Goal: Task Accomplishment & Management: Manage account settings

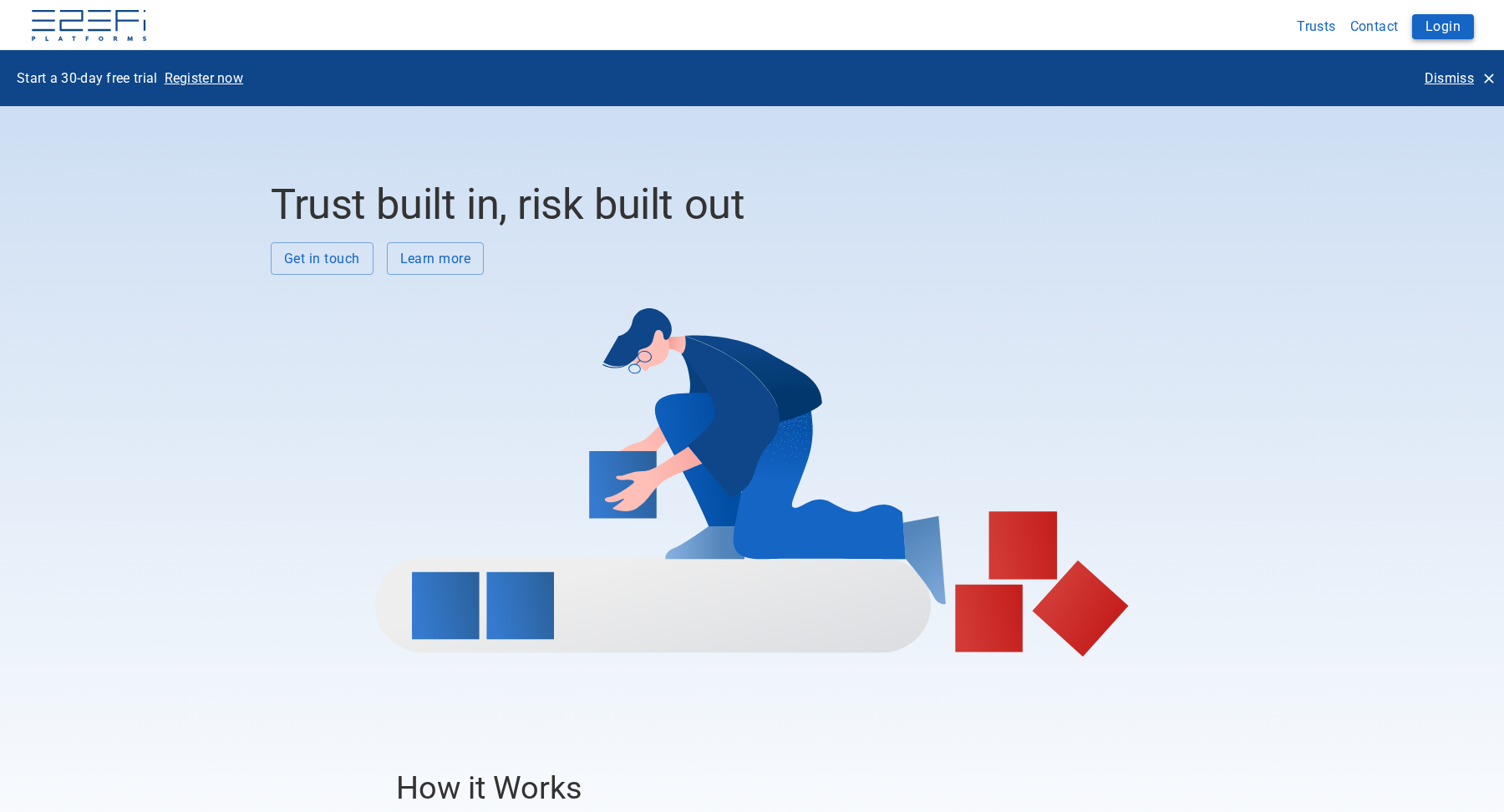
click at [1449, 31] on button "Login" at bounding box center [1442, 27] width 62 height 25
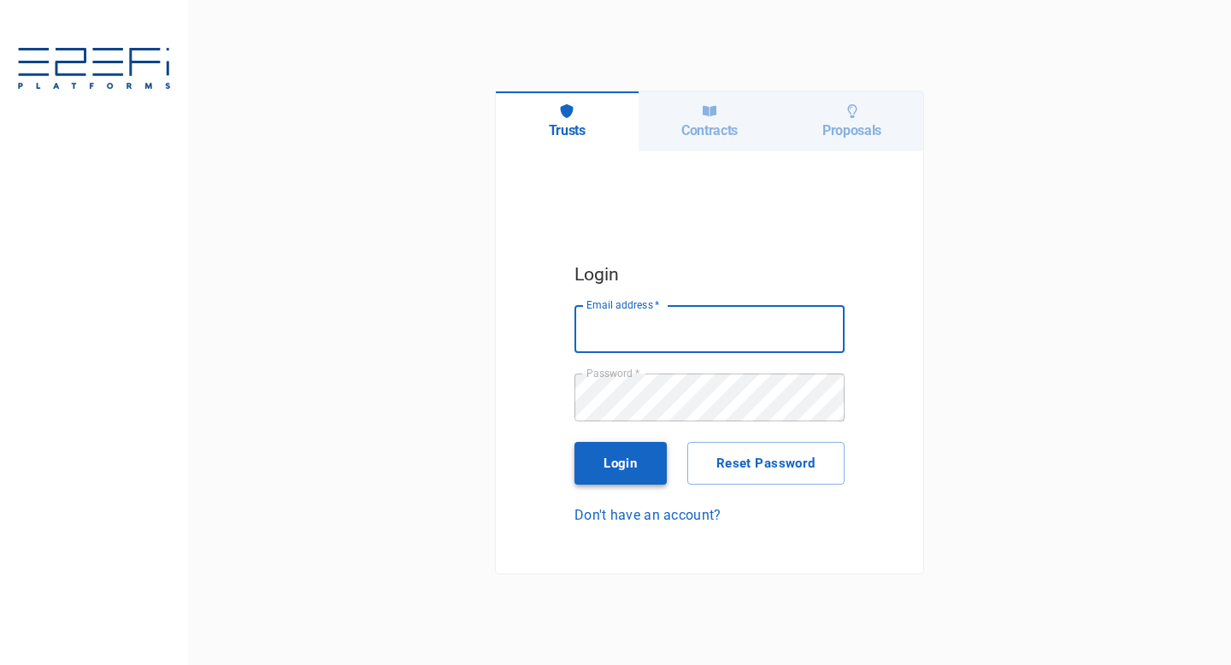
type input "[EMAIL_ADDRESS][DOMAIN_NAME]"
click at [655, 468] on button "Login" at bounding box center [620, 463] width 92 height 43
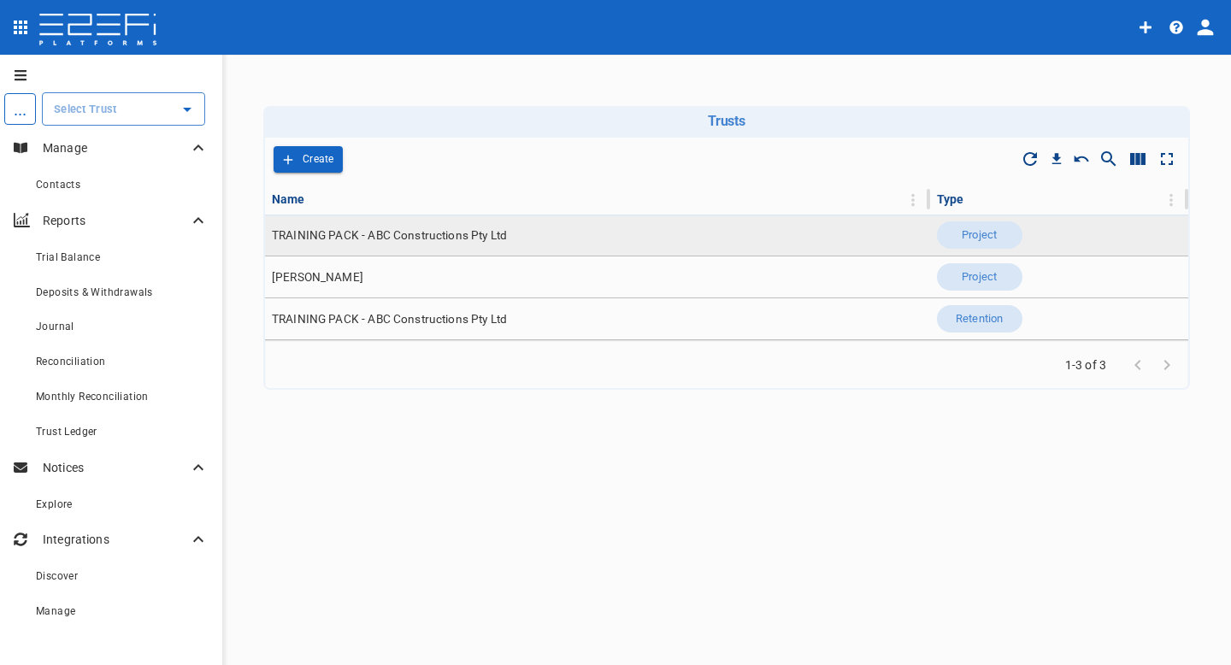
click at [304, 233] on span "TRAINING PACK - ABC Constructions Pty Ltd" at bounding box center [389, 235] width 235 height 16
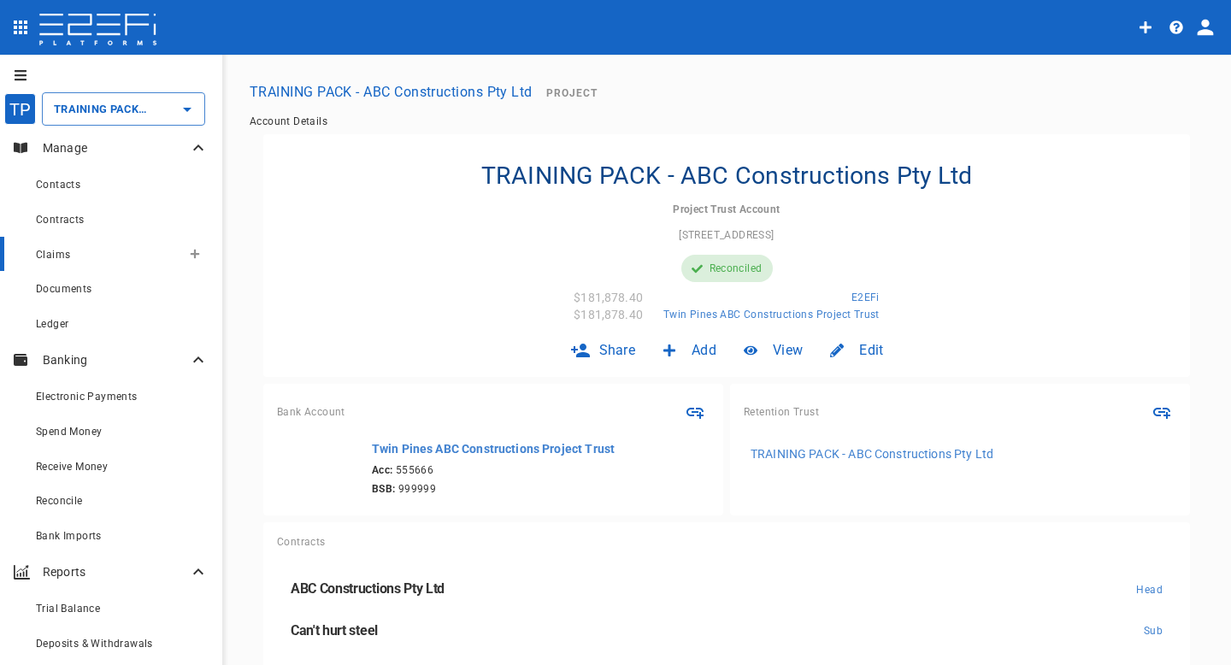
click at [71, 245] on div "Claims" at bounding box center [108, 254] width 145 height 21
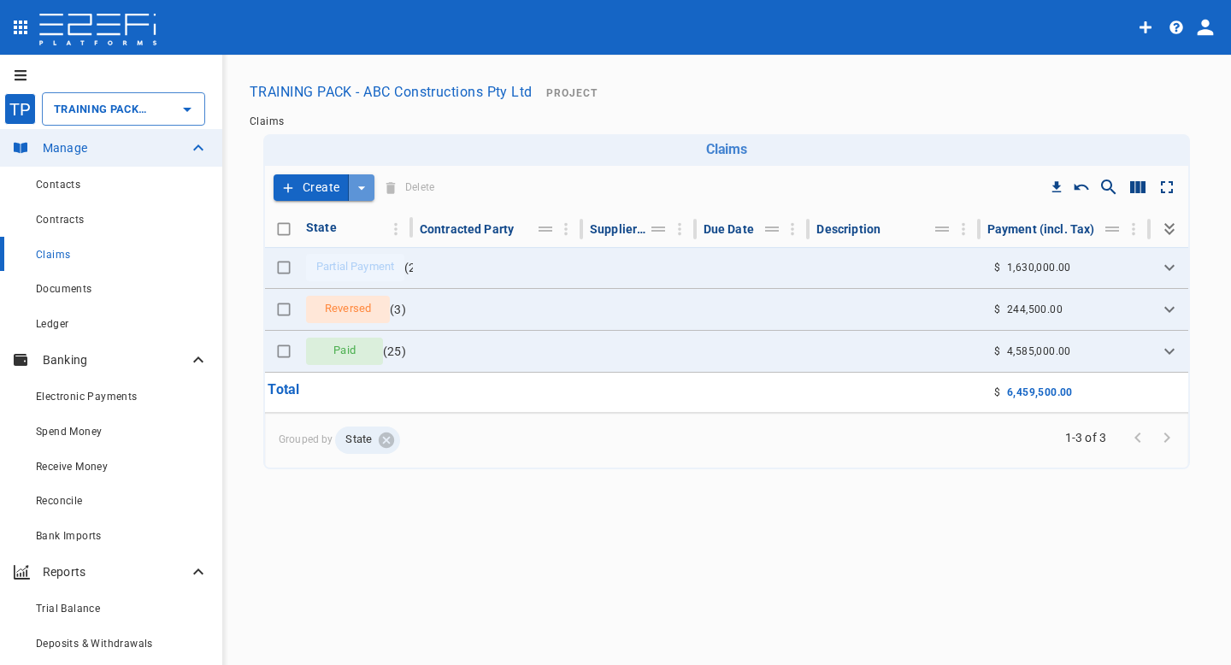
click at [368, 185] on icon "create claim type options" at bounding box center [361, 188] width 17 height 17
click at [328, 219] on span "Smart Create" at bounding box center [324, 218] width 74 height 20
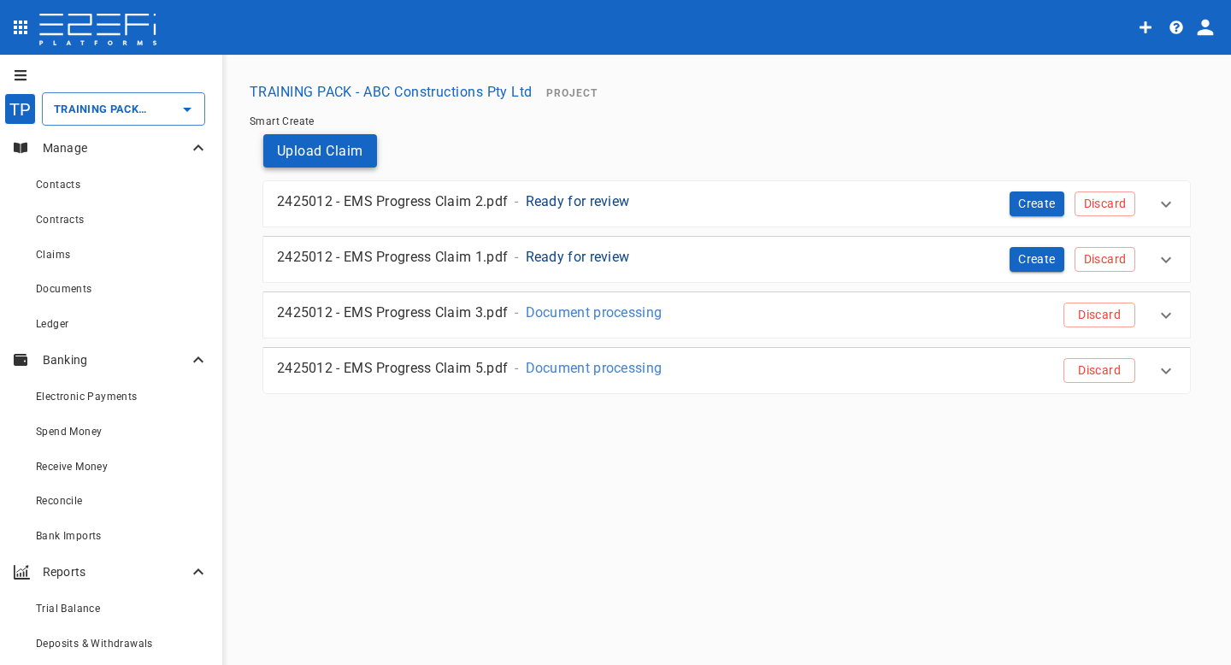
click at [321, 147] on button "Upload Claim" at bounding box center [320, 150] width 114 height 33
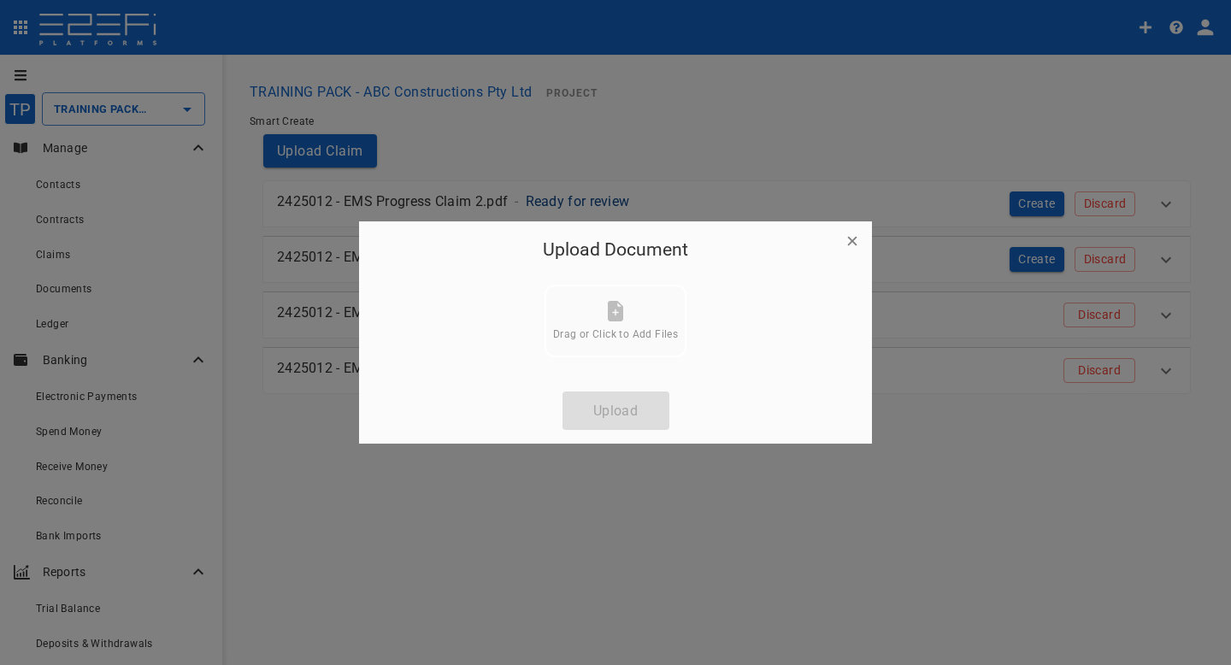
click at [604, 330] on span "Drag or Click to Add Files" at bounding box center [615, 334] width 125 height 12
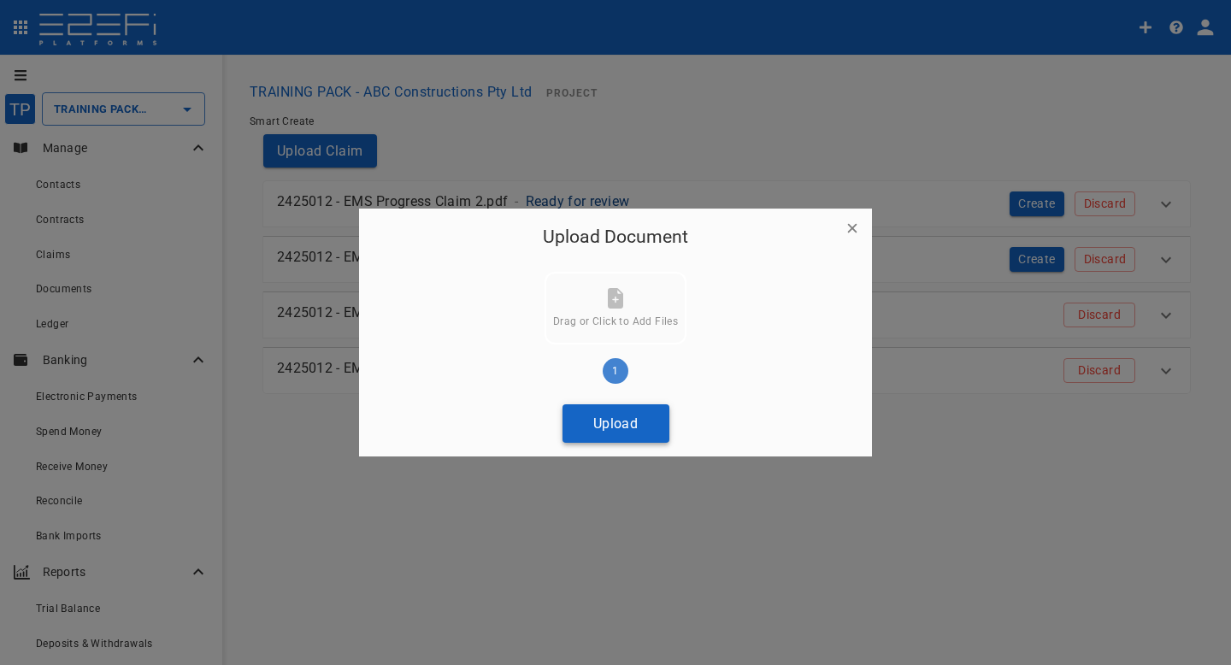
click at [644, 434] on button "Upload" at bounding box center [615, 423] width 107 height 38
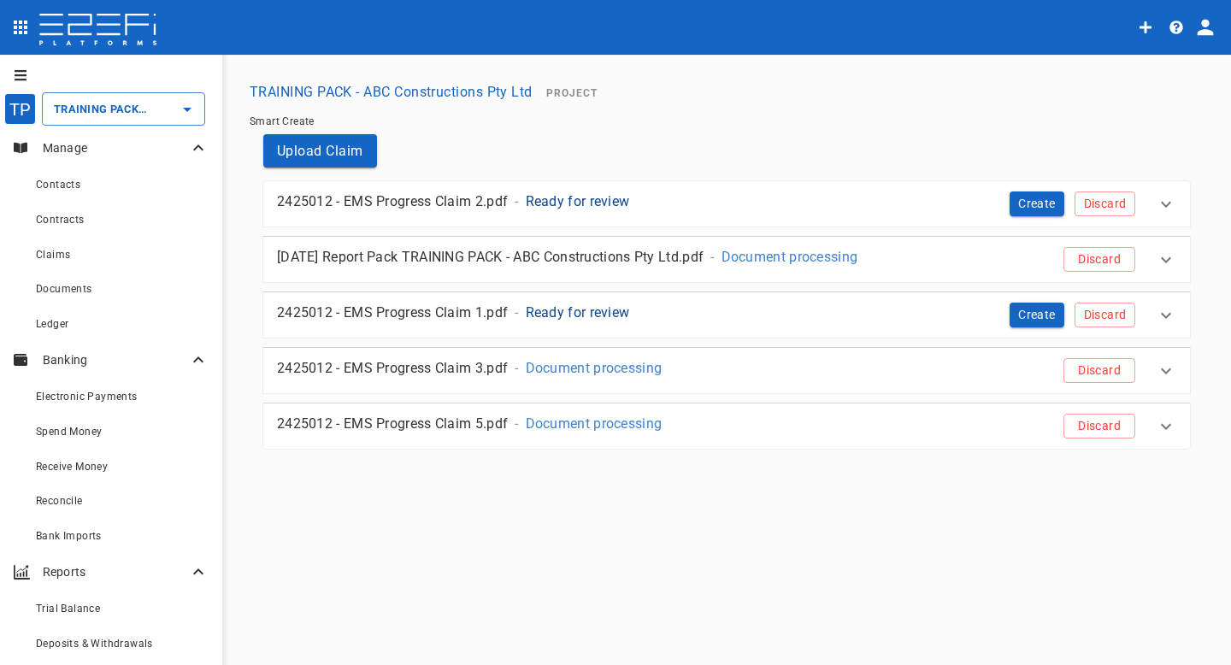
click at [825, 250] on p "Document processing" at bounding box center [789, 257] width 137 height 20
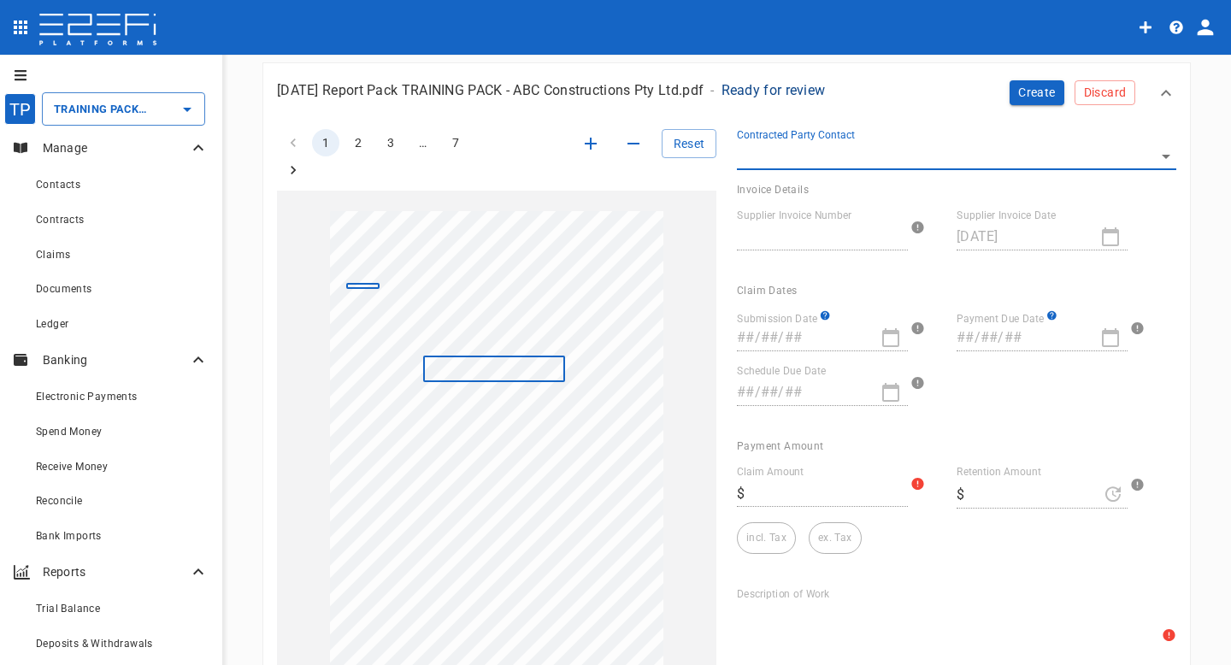
scroll to position [158, 0]
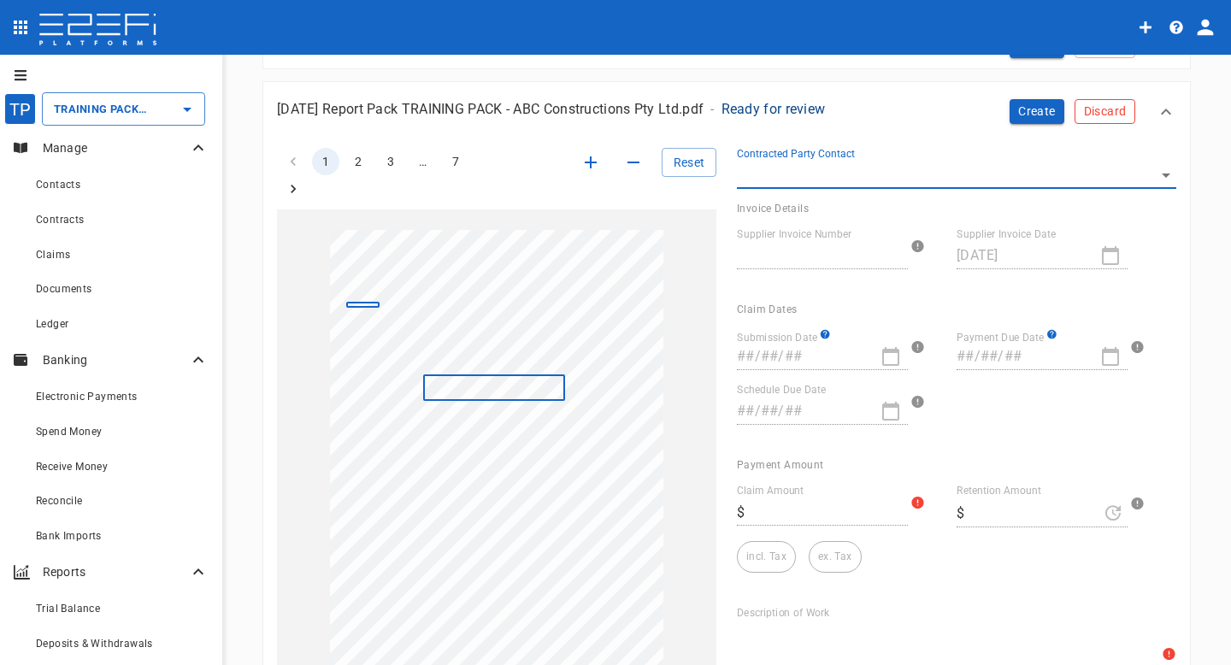
click at [1108, 114] on button "Discard" at bounding box center [1105, 111] width 61 height 25
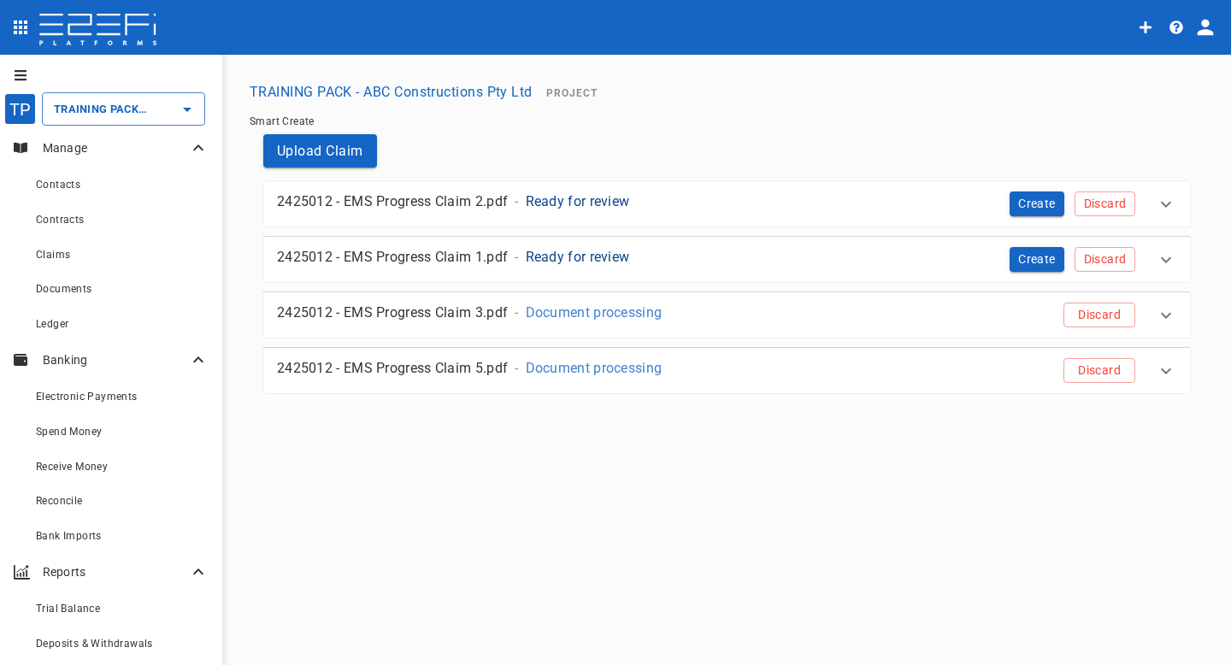
click at [881, 254] on div "2425012 - EMS Progress Claim 1.pdf - Ready for review" at bounding box center [599, 257] width 645 height 20
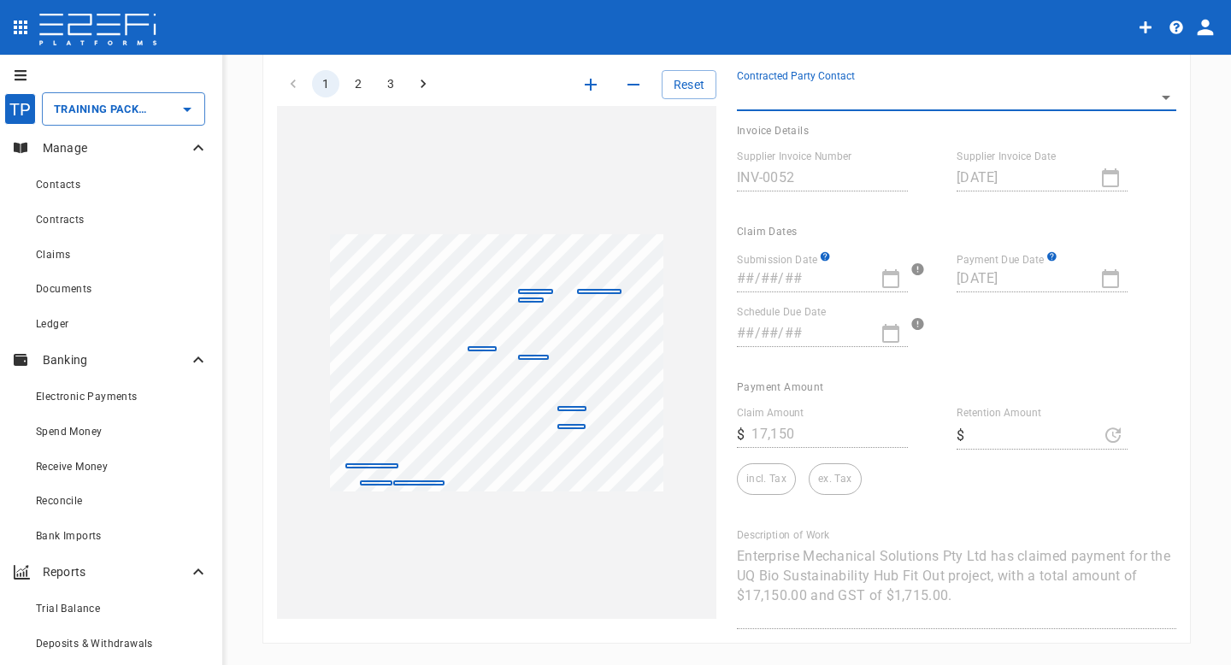
scroll to position [234, 0]
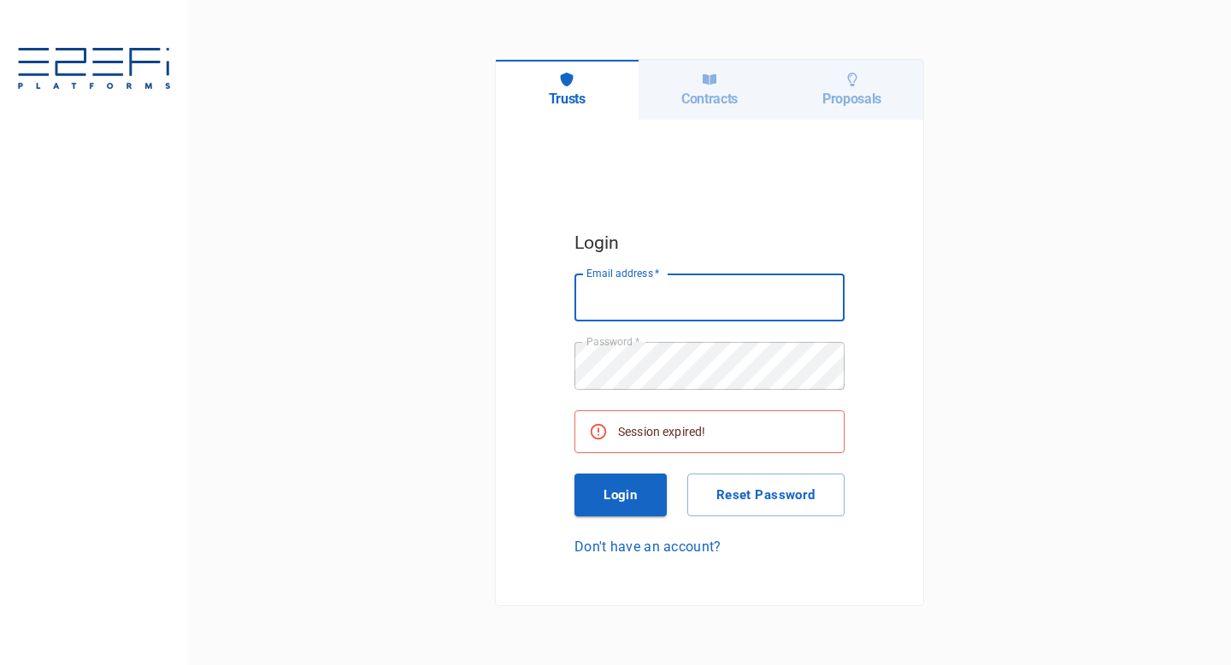
type input "[EMAIL_ADDRESS][DOMAIN_NAME]"
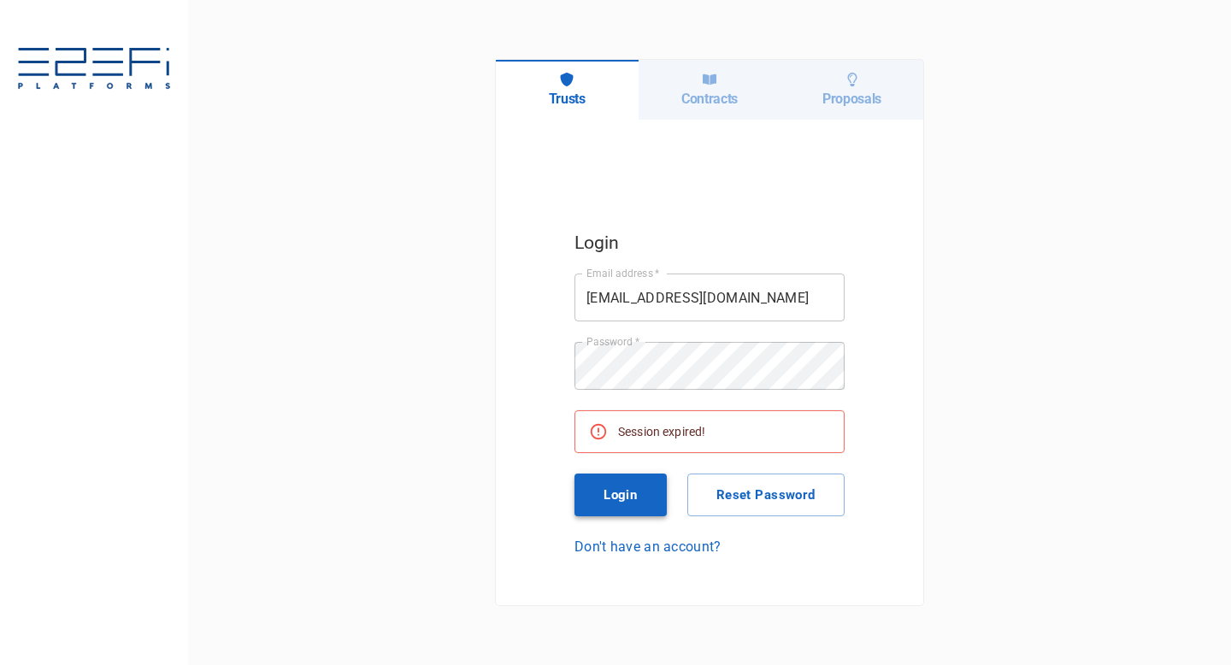
click at [639, 504] on button "Login" at bounding box center [620, 495] width 92 height 43
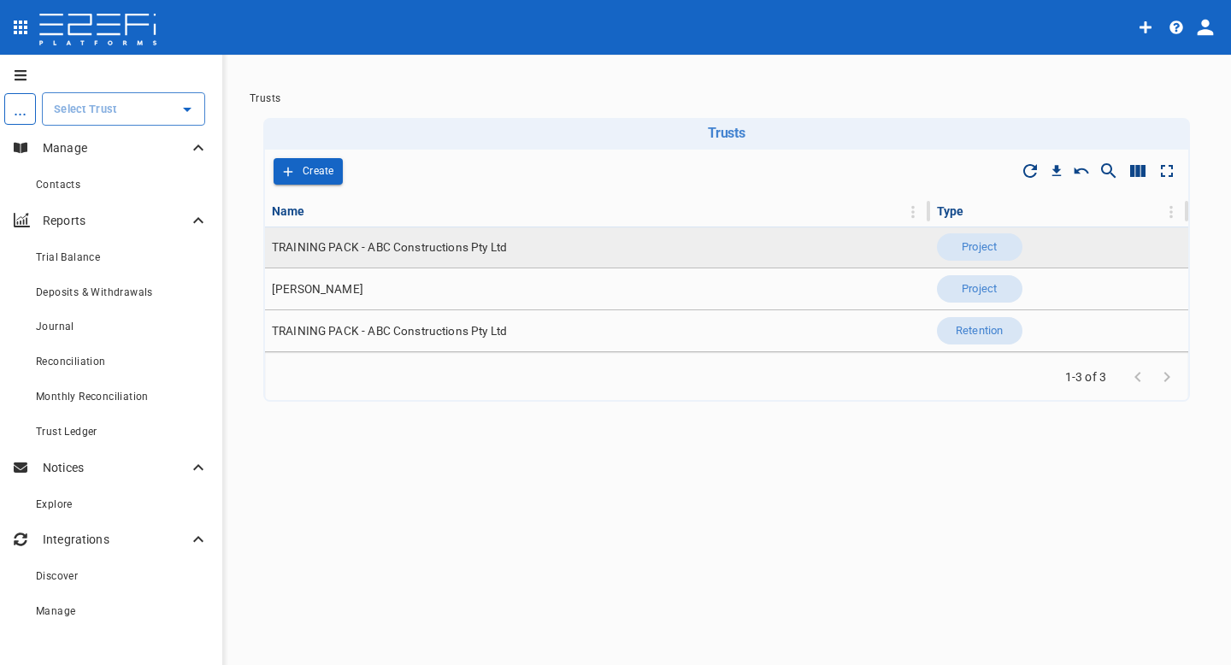
click at [354, 248] on span "TRAINING PACK - ABC Constructions Pty Ltd" at bounding box center [389, 247] width 235 height 16
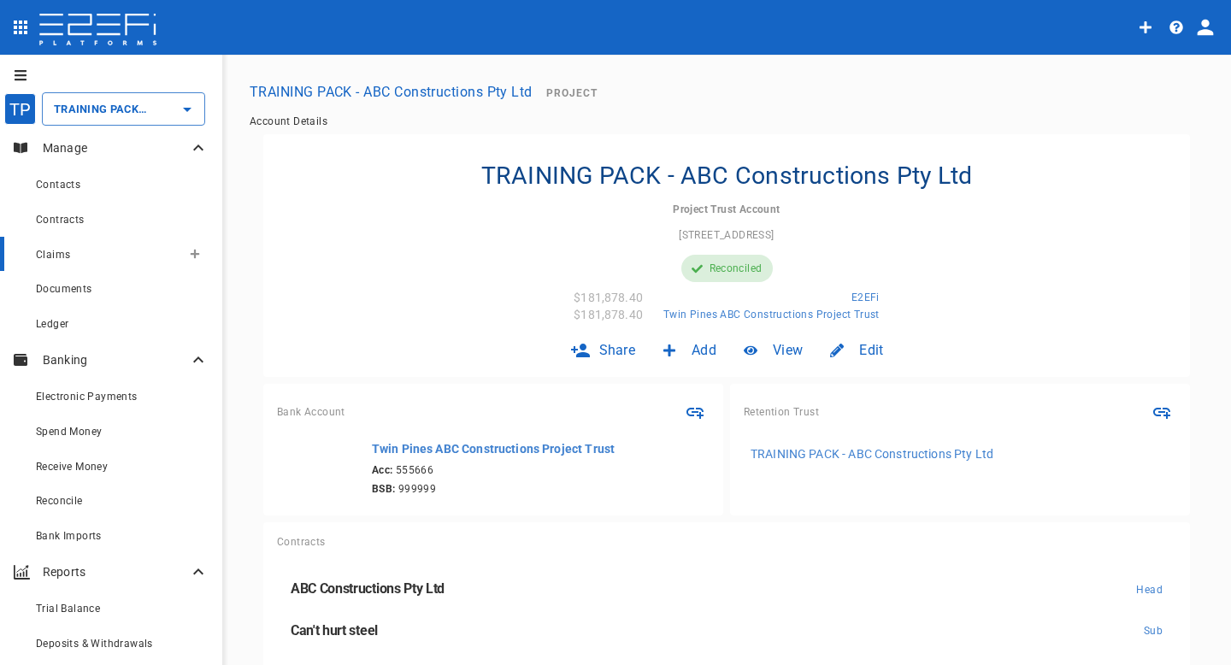
click at [115, 245] on div "Claims" at bounding box center [108, 254] width 145 height 21
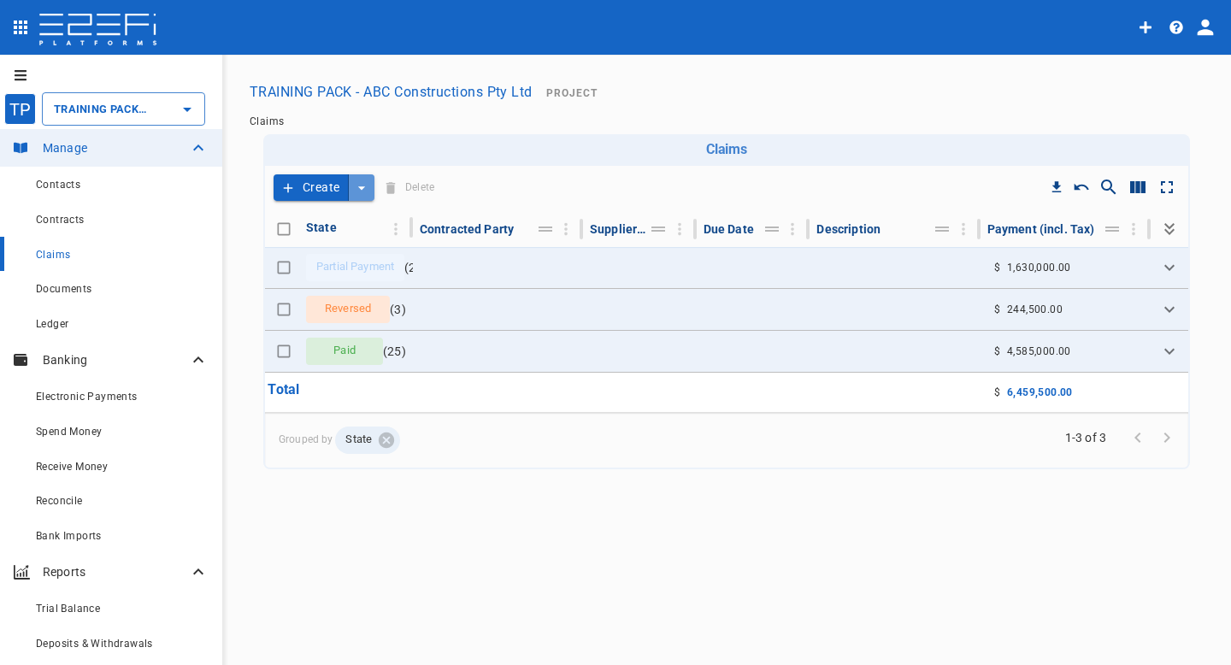
click at [366, 188] on icon "create claim type options" at bounding box center [361, 188] width 17 height 17
click at [339, 221] on span "Smart Create" at bounding box center [324, 218] width 74 height 20
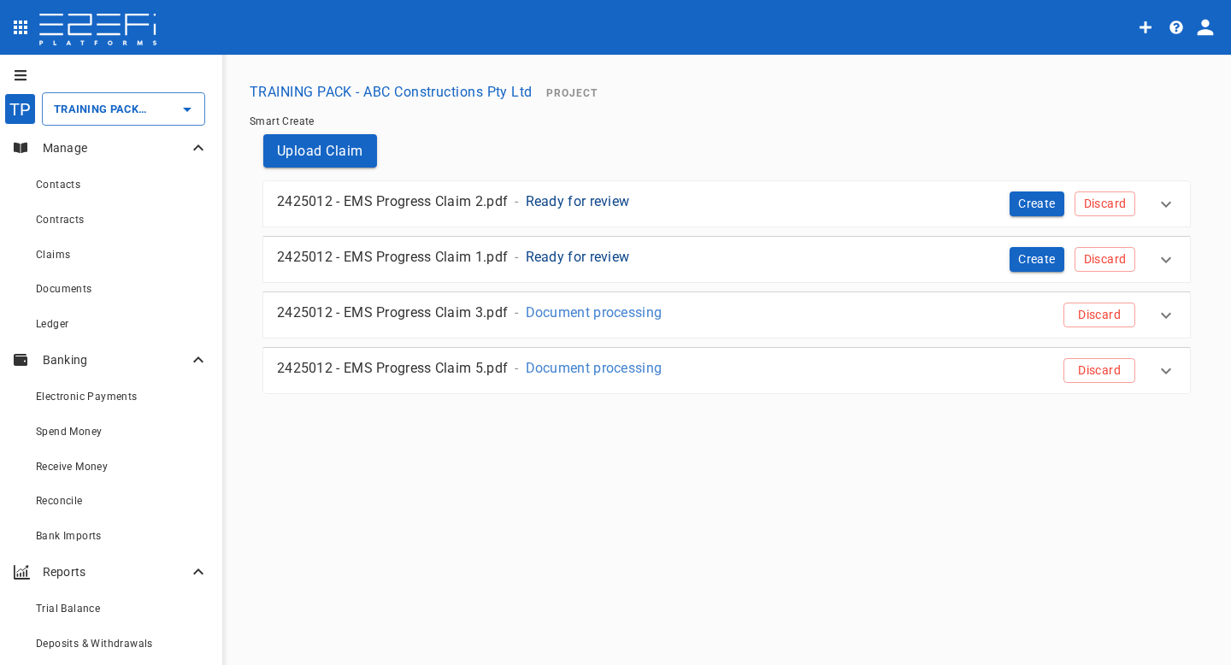
click at [786, 360] on div "2425012 - EMS Progress Claim 5.pdf - Document processing" at bounding box center [599, 368] width 645 height 20
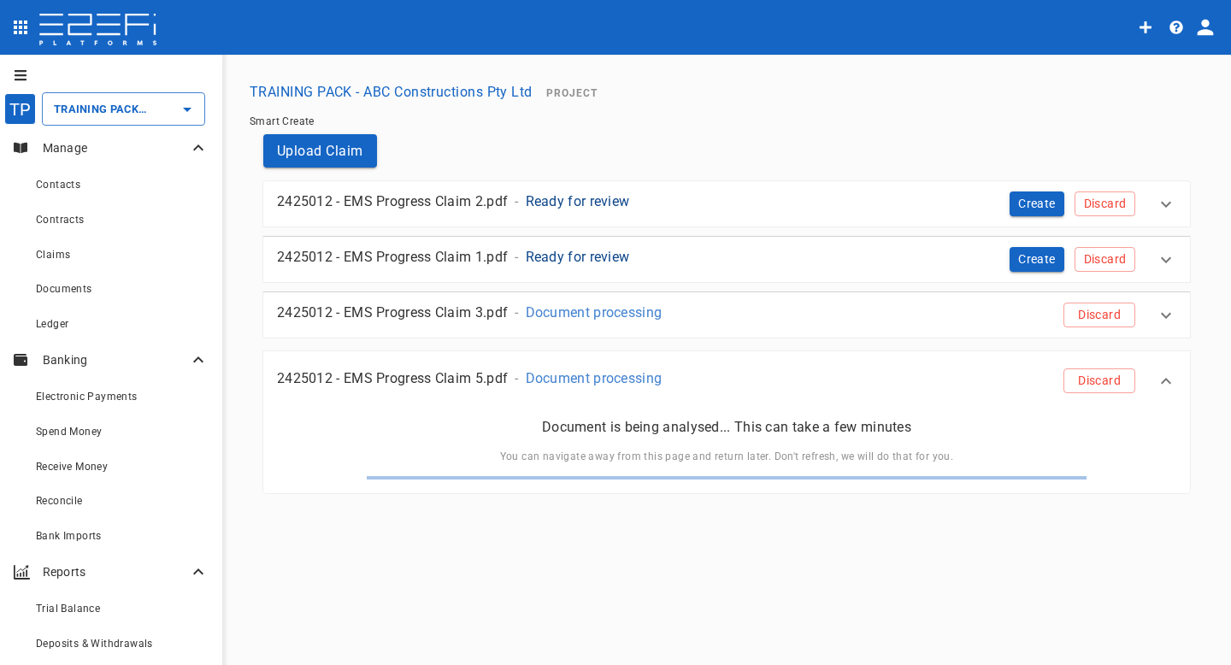
click at [771, 319] on div "2425012 - EMS Progress Claim 3.pdf - Document processing" at bounding box center [599, 313] width 645 height 20
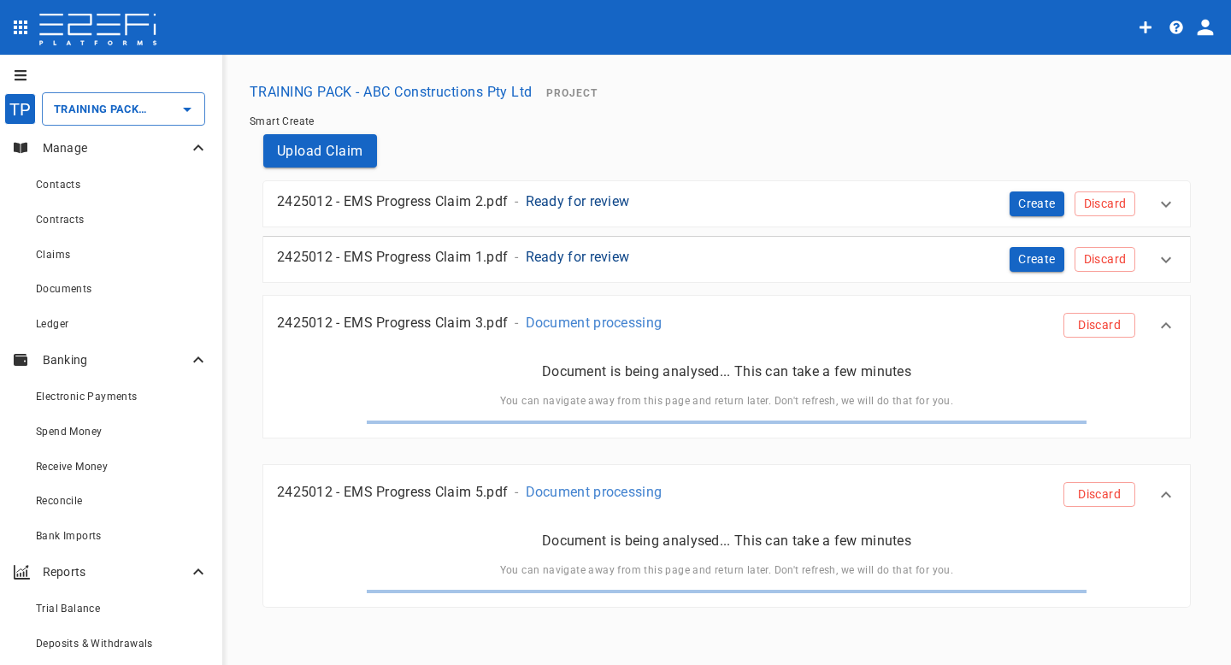
click at [755, 201] on div "2425012 - EMS Progress Claim 2.pdf - Ready for review" at bounding box center [599, 201] width 645 height 20
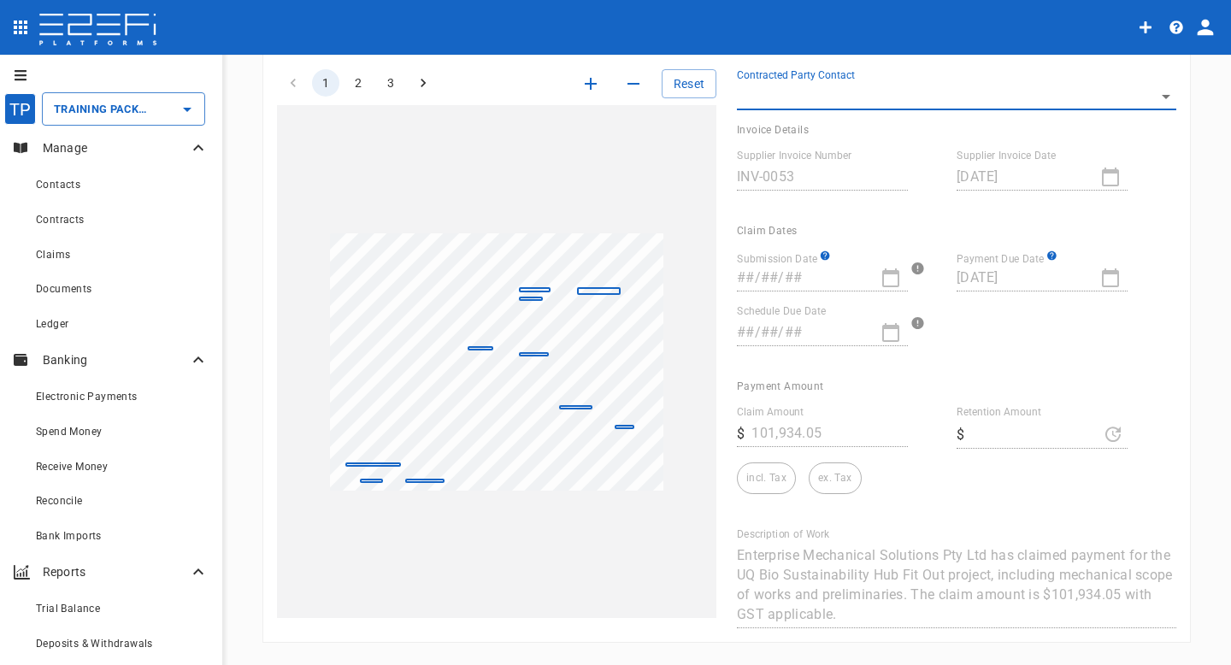
scroll to position [180, 0]
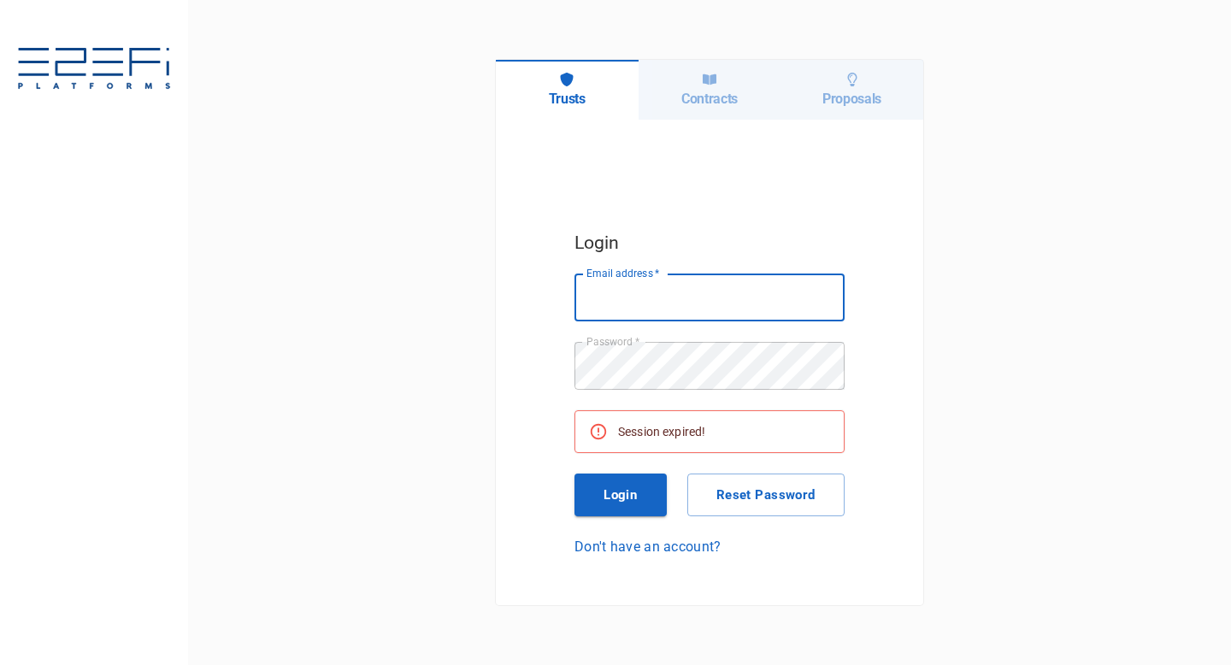
type input "[EMAIL_ADDRESS][DOMAIN_NAME]"
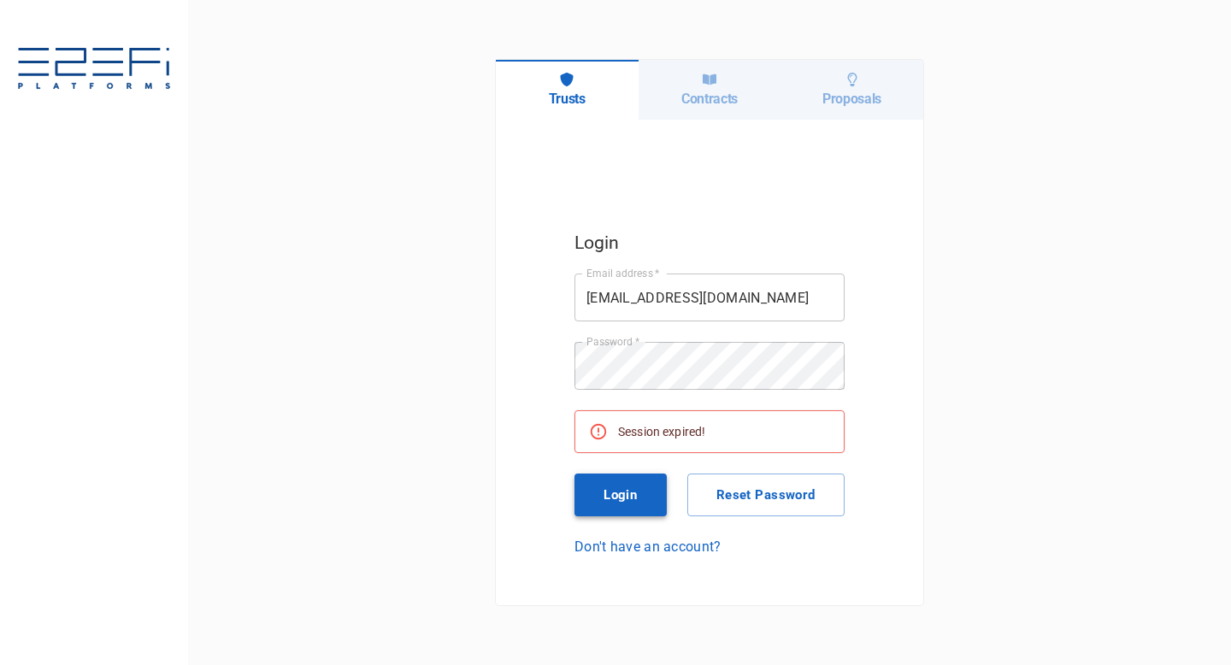
click at [592, 490] on button "Login" at bounding box center [620, 495] width 92 height 43
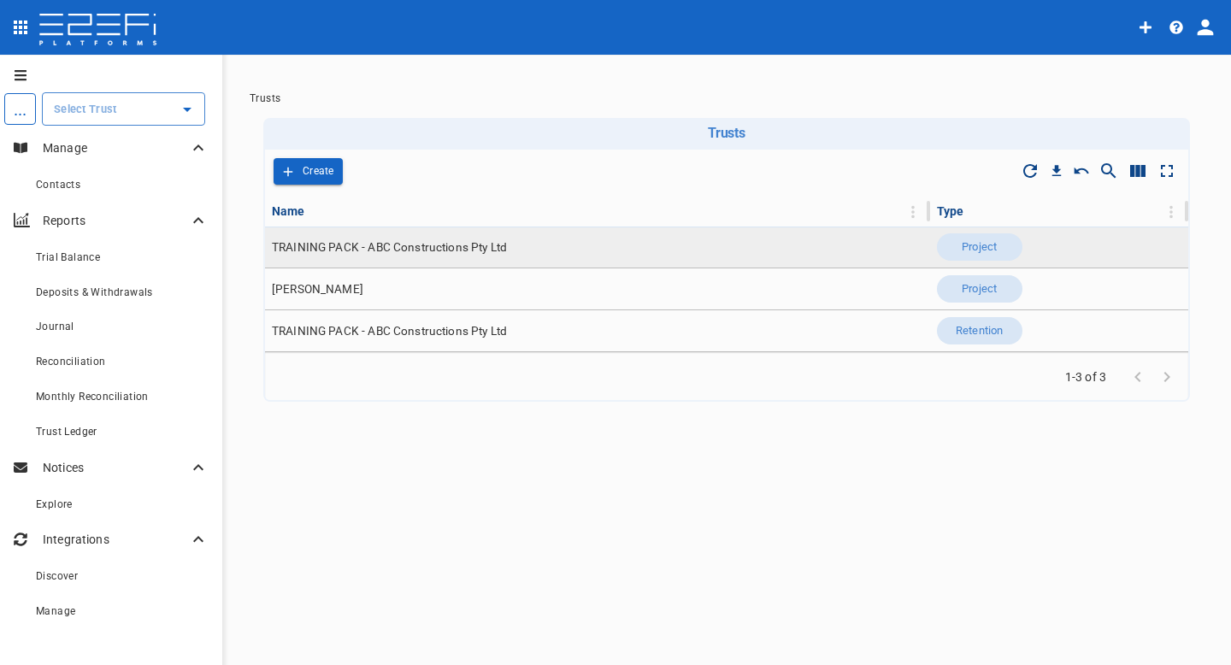
click at [351, 252] on span "TRAINING PACK - ABC Constructions Pty Ltd" at bounding box center [389, 247] width 235 height 16
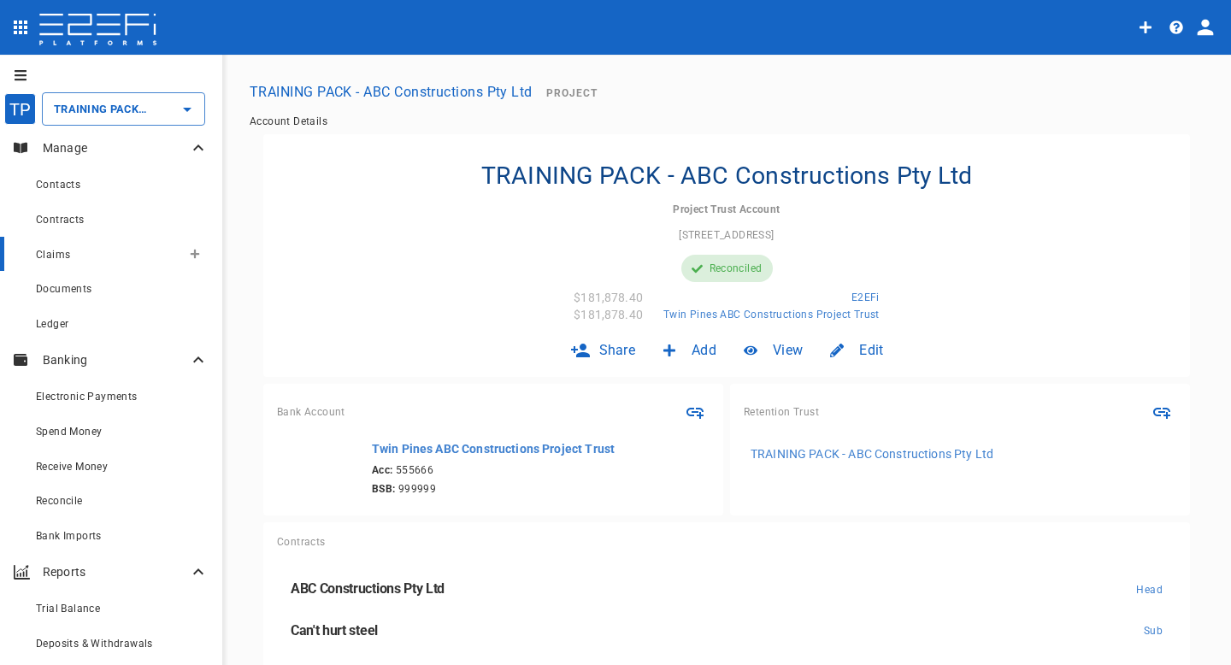
click at [101, 247] on div "Claims" at bounding box center [108, 254] width 145 height 21
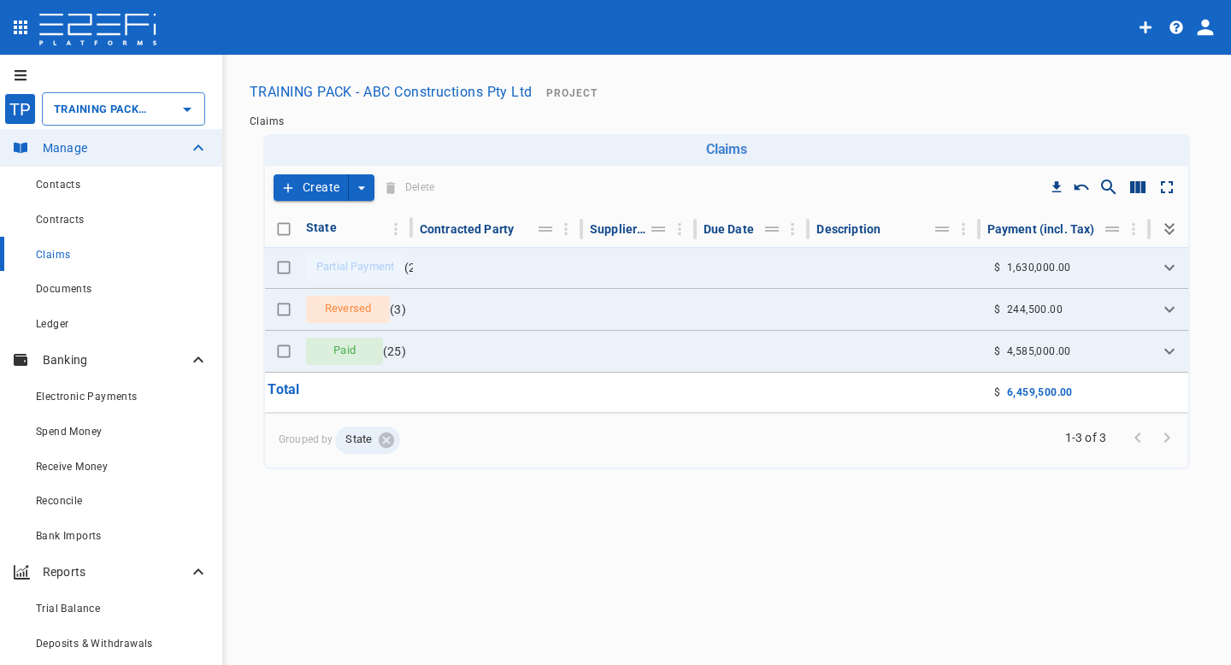
click at [363, 192] on icon "create claim type options" at bounding box center [361, 188] width 17 height 17
click at [352, 223] on span "Smart Create" at bounding box center [324, 218] width 74 height 20
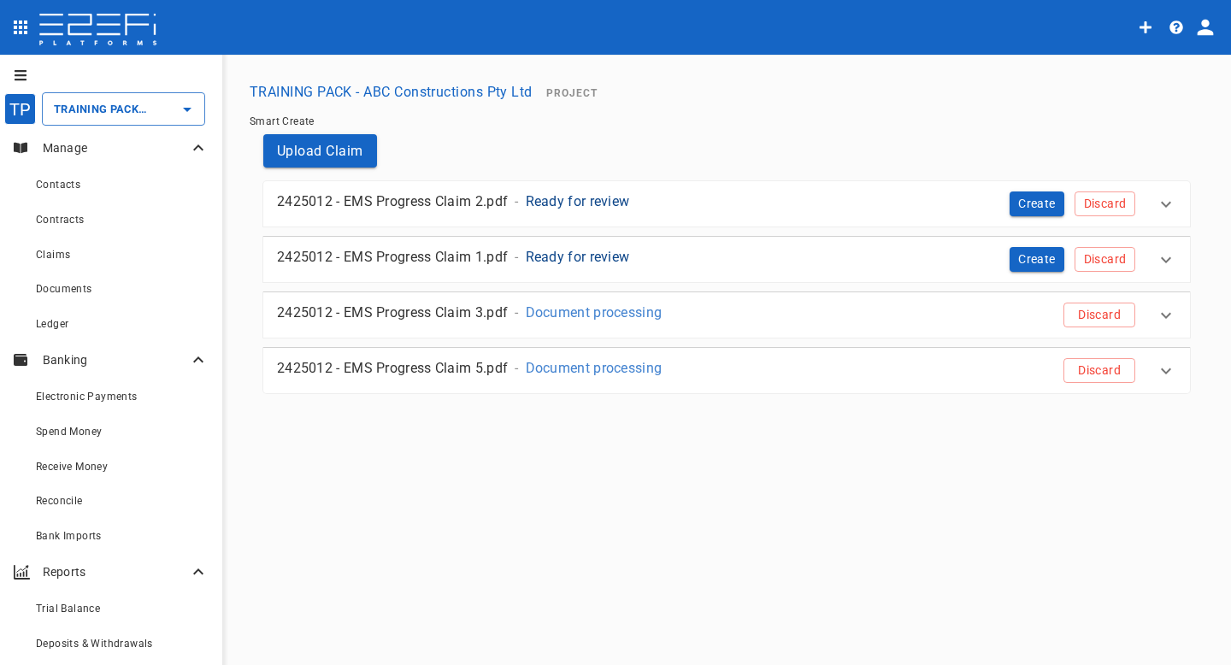
click at [647, 264] on div "2425012 - EMS Progress Claim 1.pdf - Ready for review" at bounding box center [599, 257] width 645 height 20
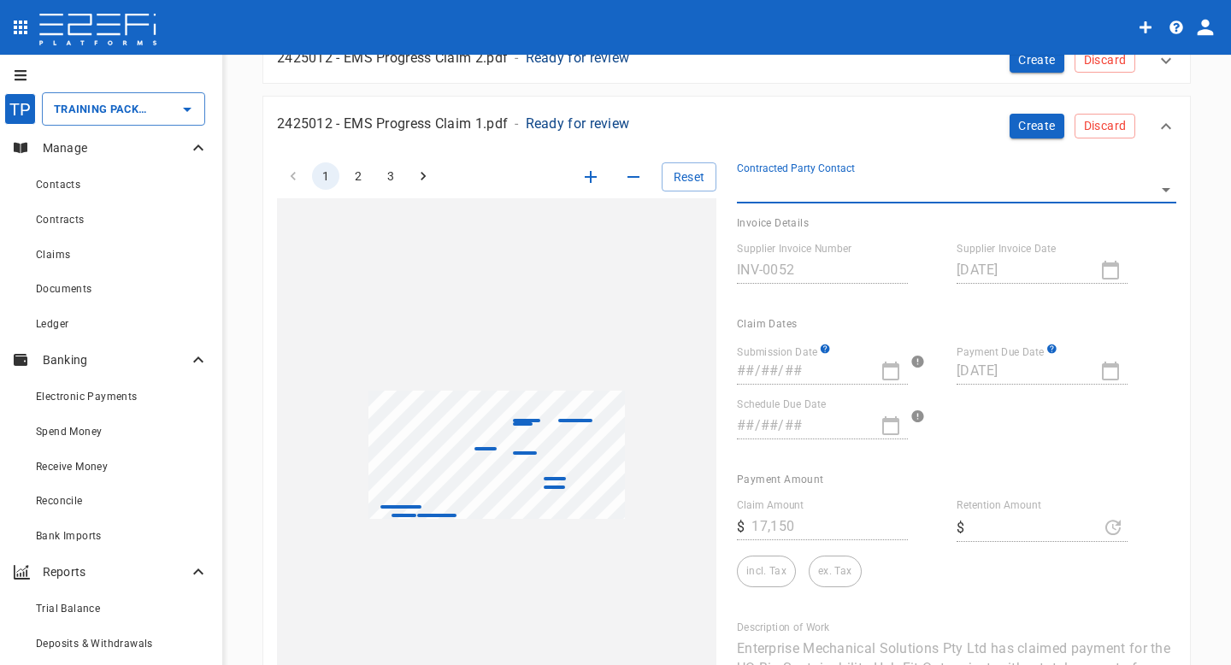
scroll to position [116, 0]
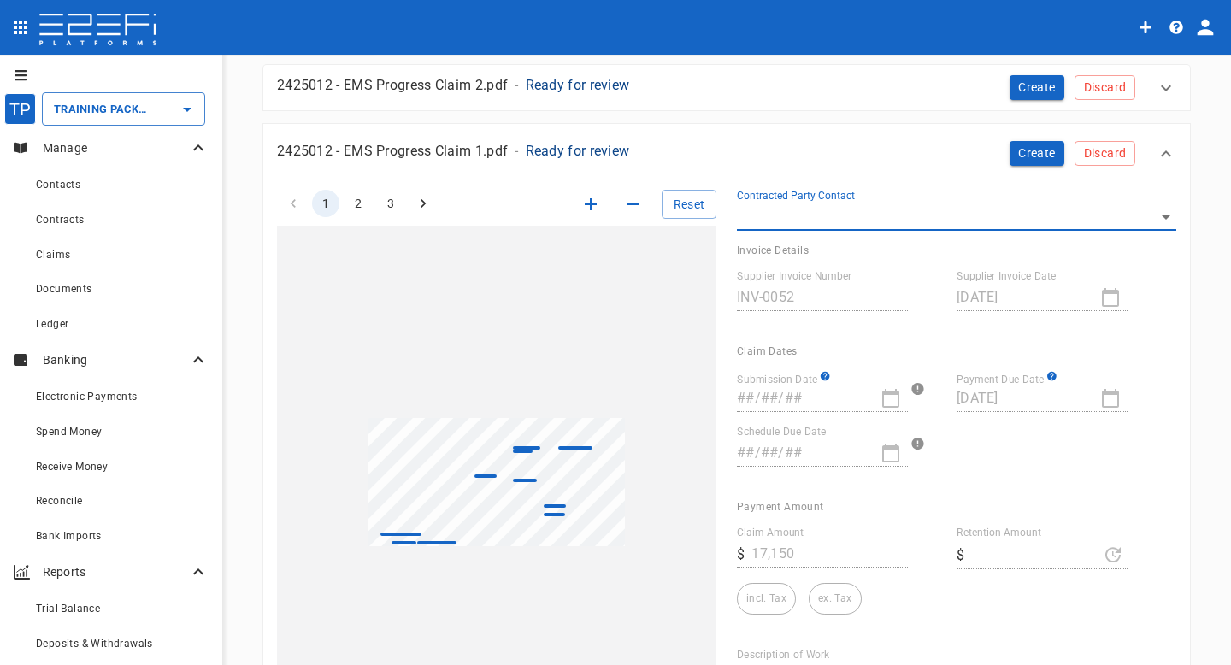
click at [745, 203] on body "TP TRAINING PACK - ABC Constructions Pty Ltd ​ Manage Contacts Contracts Claims…" at bounding box center [615, 332] width 1231 height 665
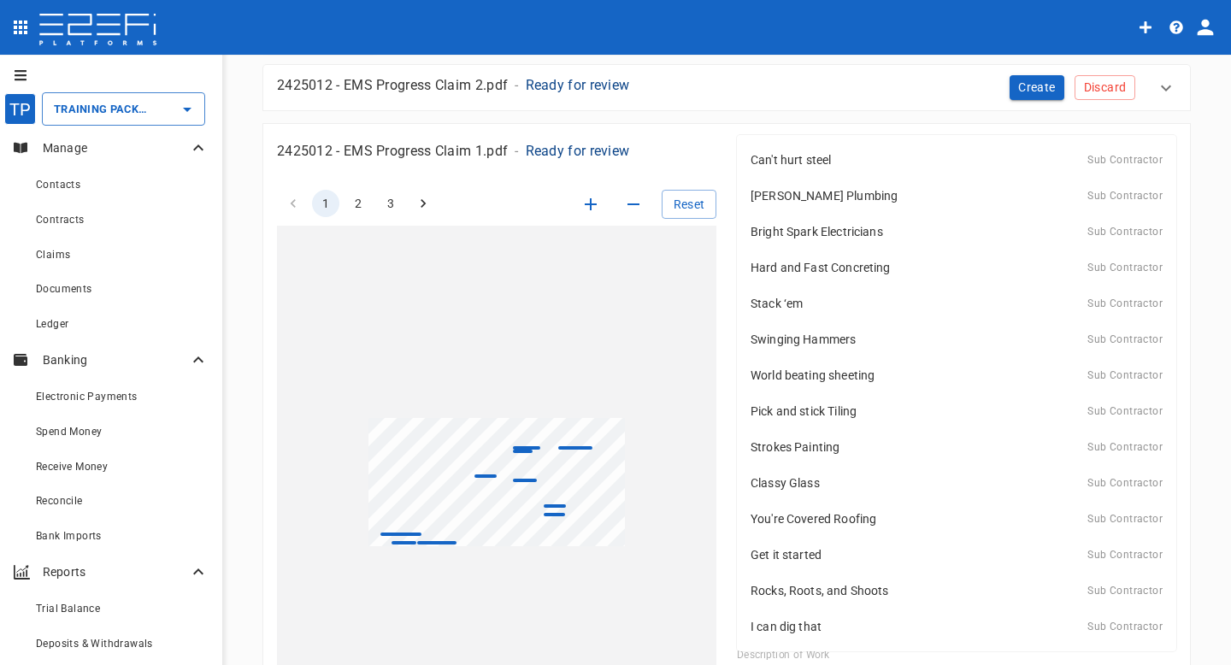
click at [712, 161] on div at bounding box center [615, 332] width 1231 height 665
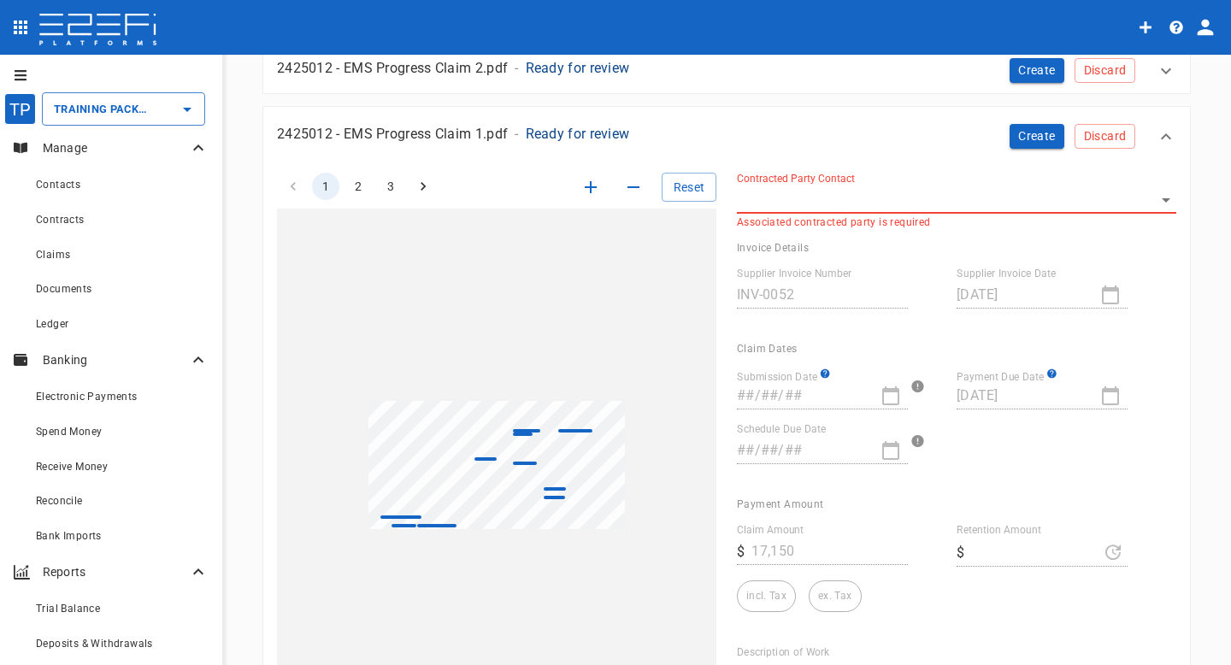
scroll to position [109, 0]
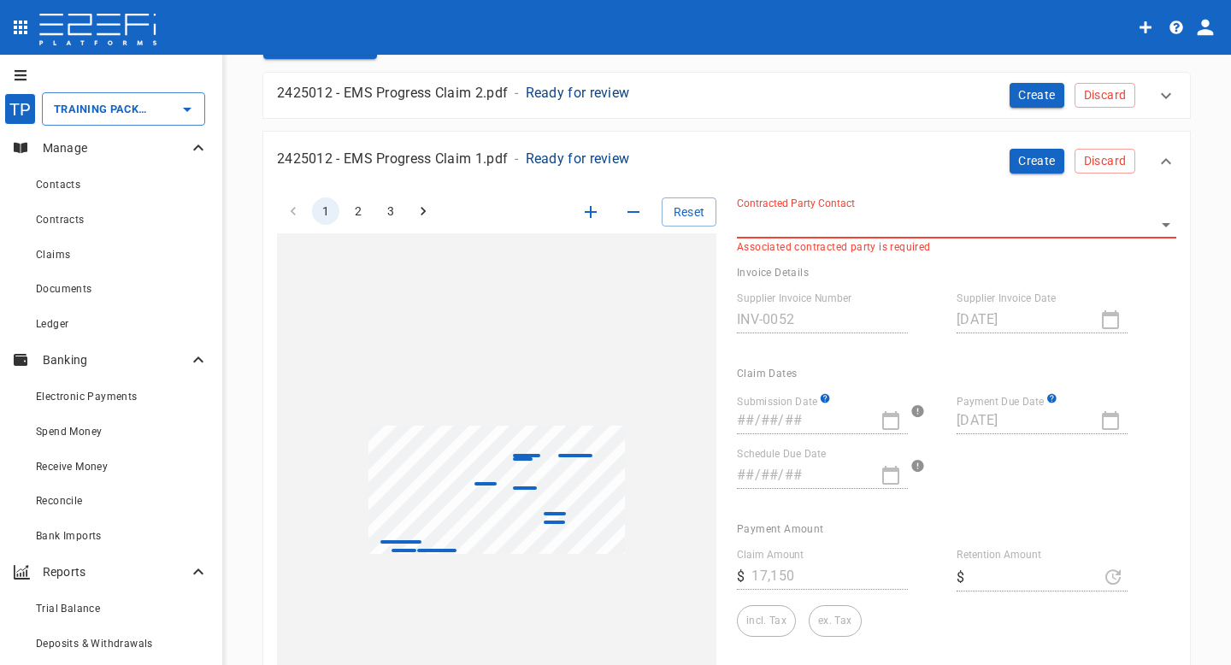
click at [892, 232] on body "TP TRAINING PACK - ABC Constructions Pty Ltd ​ Manage Contacts Contracts Claims…" at bounding box center [615, 332] width 1231 height 665
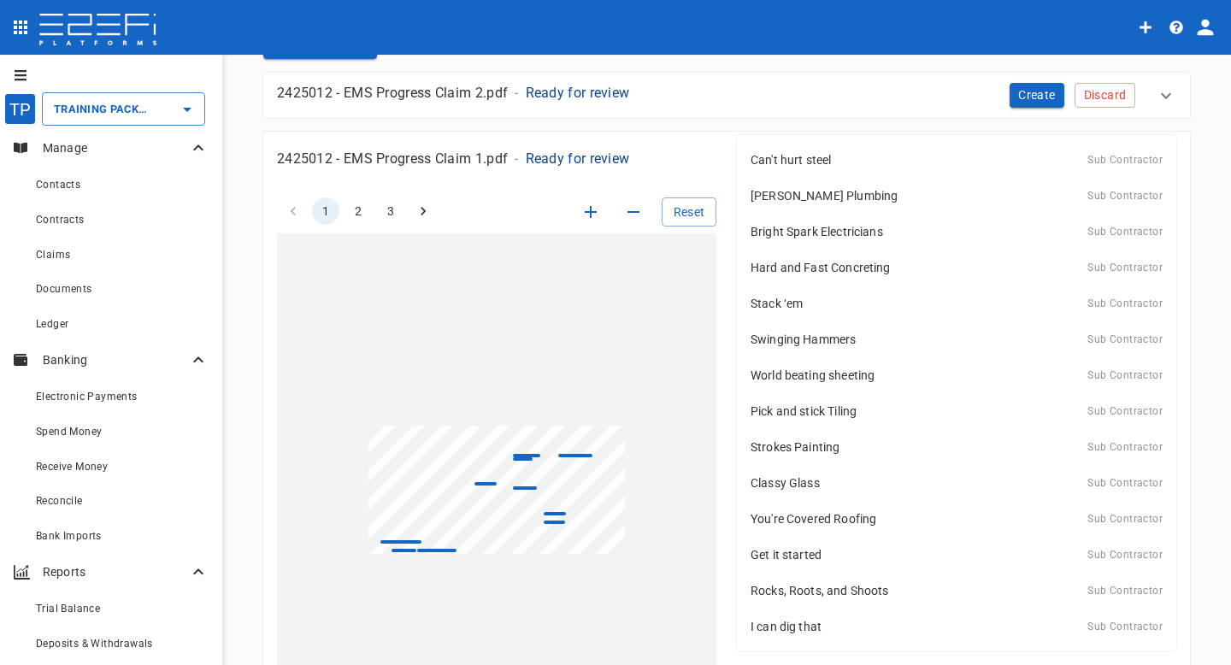
click at [857, 159] on div "Can't hurt steel Sub Contractor" at bounding box center [957, 160] width 412 height 26
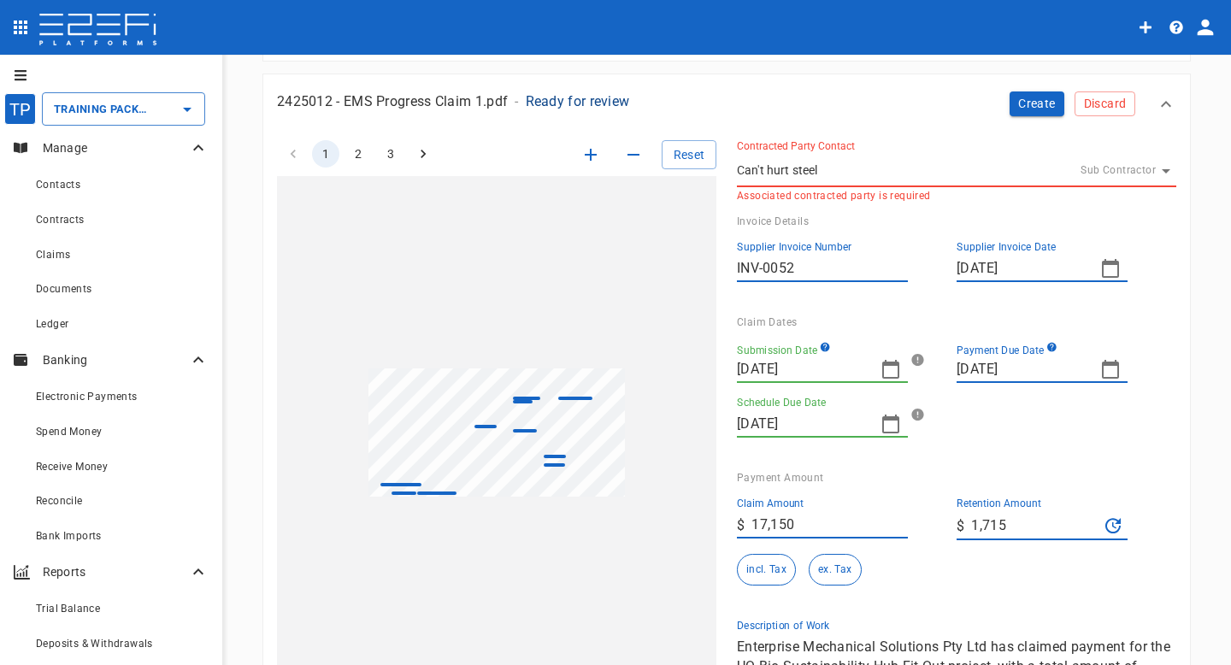
scroll to position [186, 0]
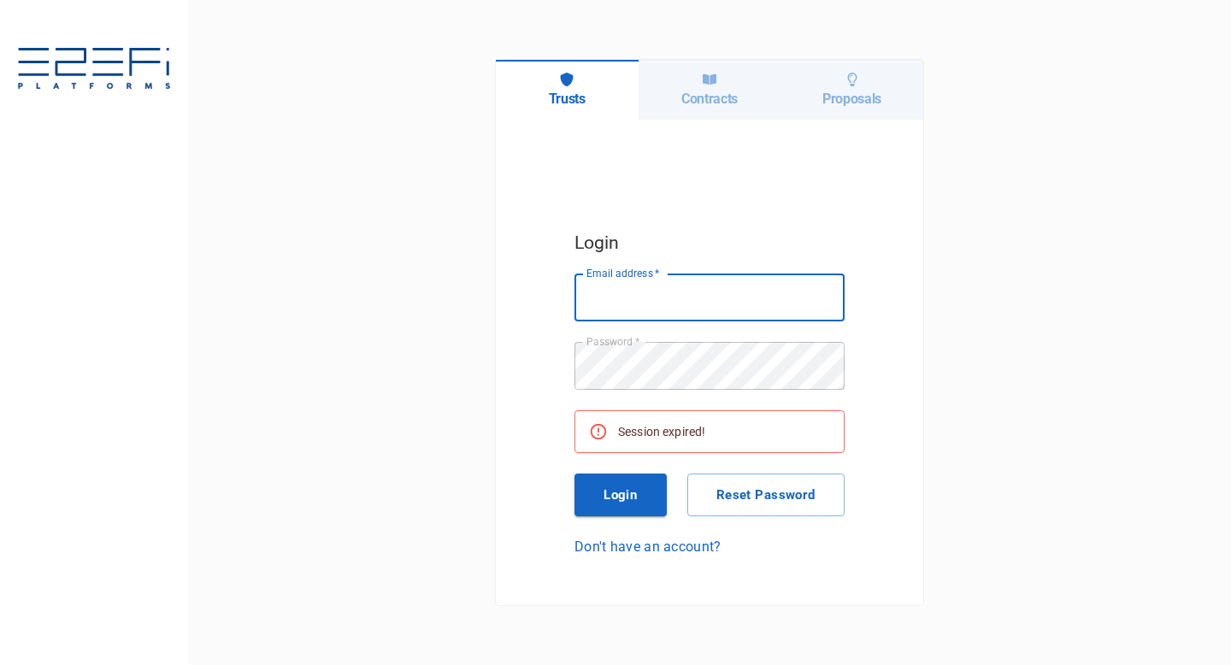
type input "[EMAIL_ADDRESS][DOMAIN_NAME]"
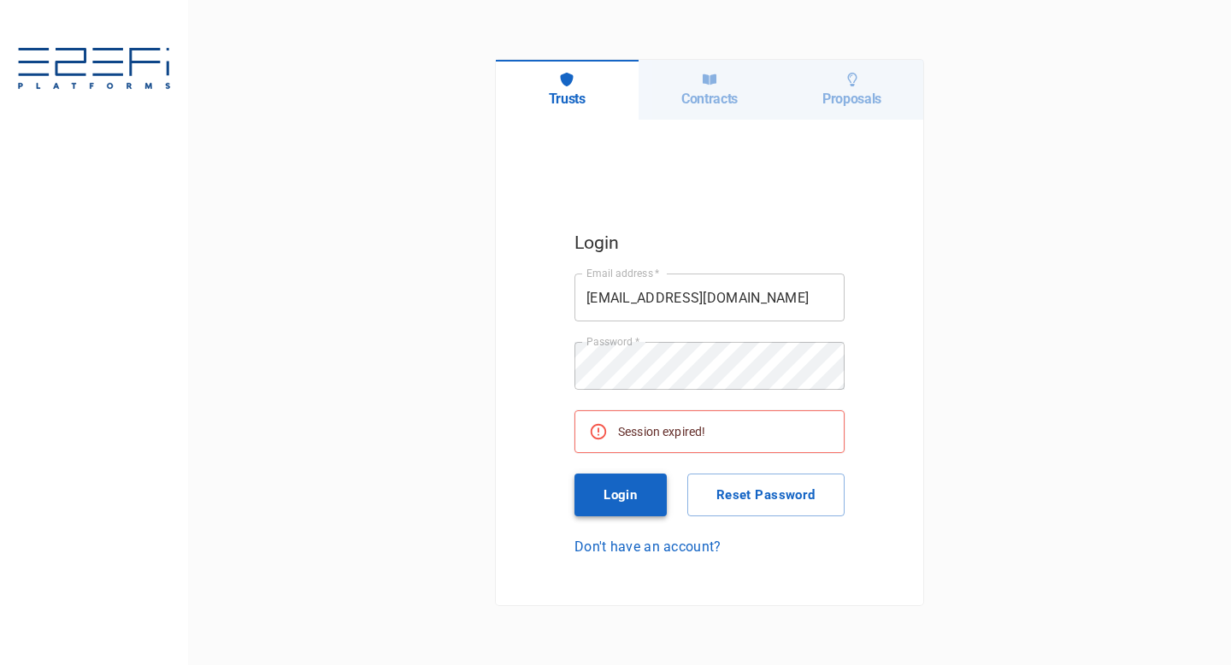
click at [607, 492] on button "Login" at bounding box center [620, 495] width 92 height 43
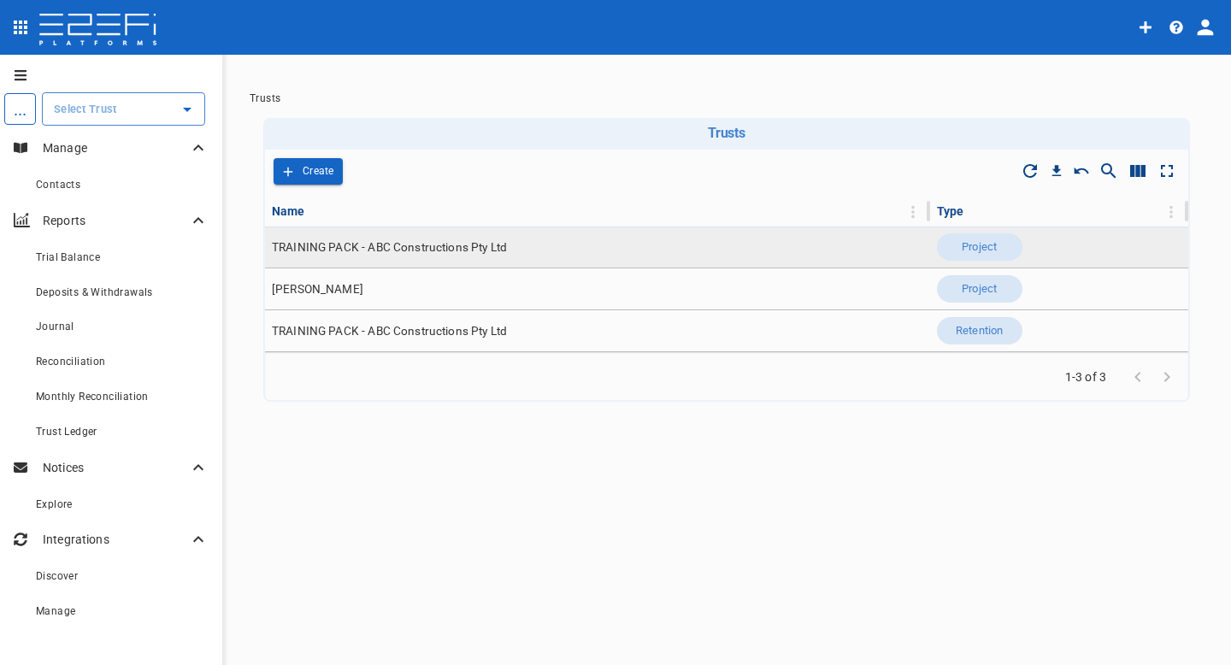
click at [333, 256] on td "TRAINING PACK - ABC Constructions Pty Ltd" at bounding box center [597, 247] width 665 height 41
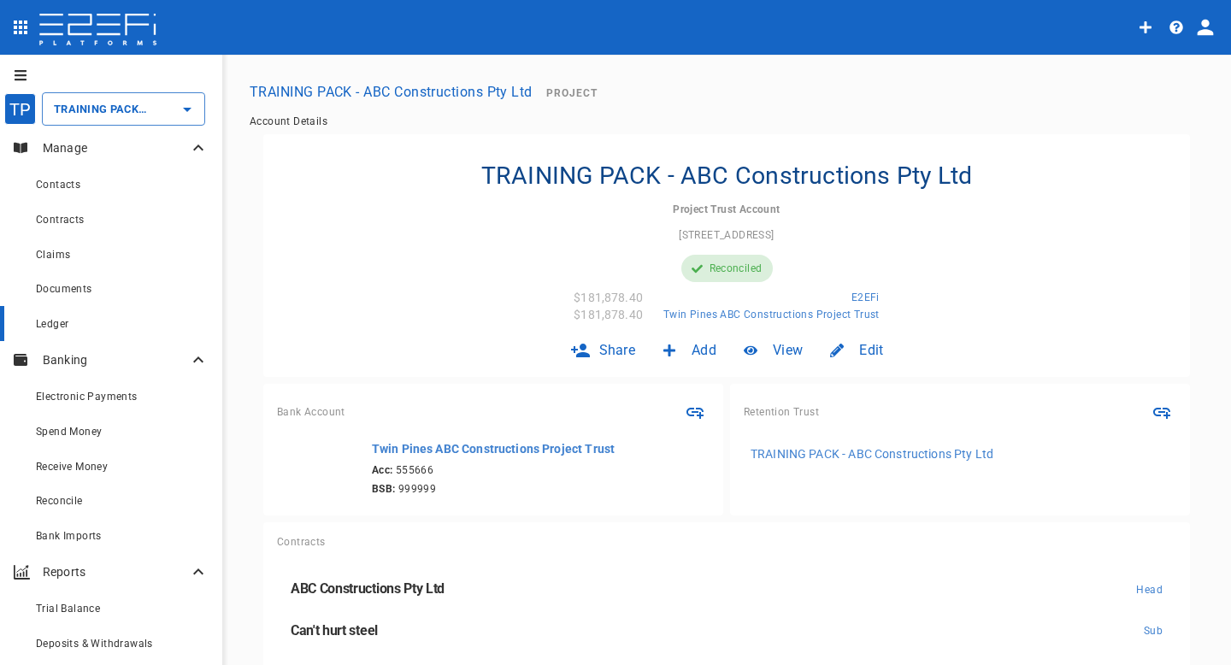
click at [97, 326] on div "Ledger" at bounding box center [122, 323] width 173 height 21
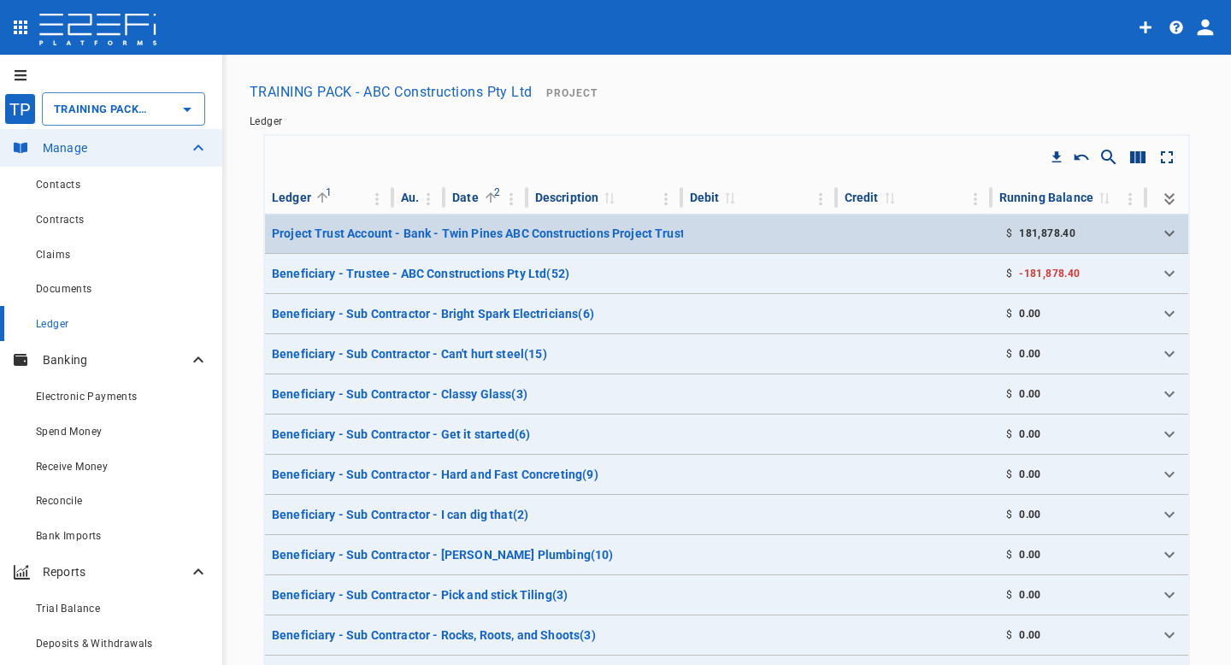
click at [698, 234] on td at bounding box center [760, 233] width 155 height 39
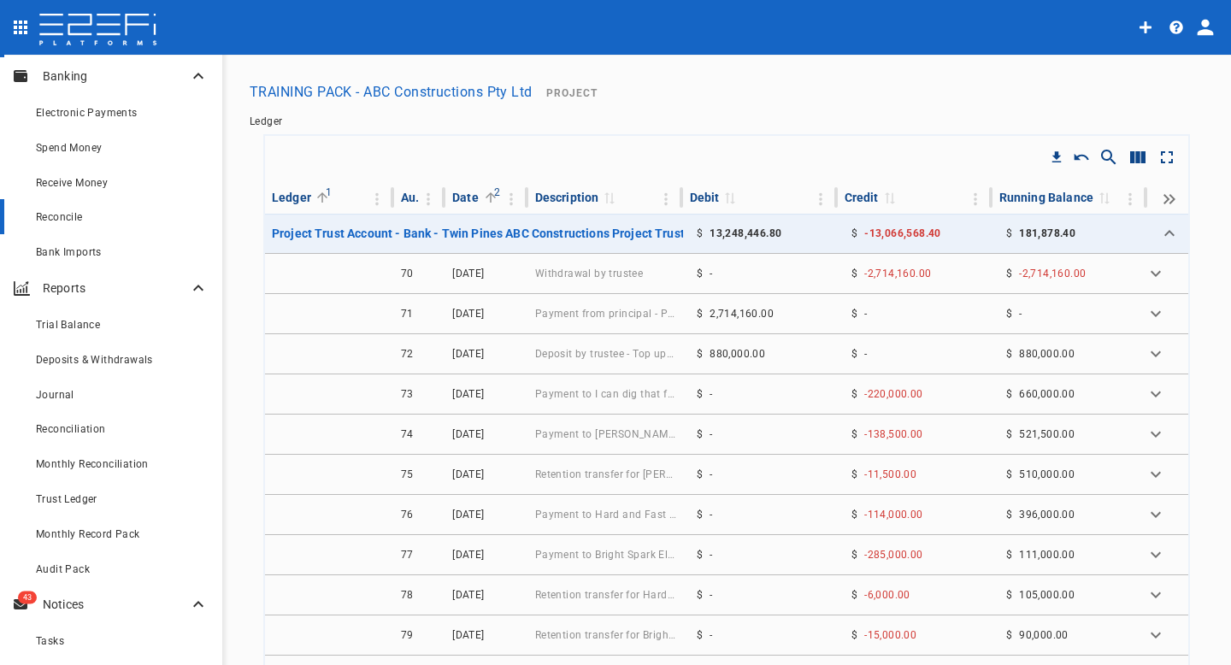
scroll to position [292, 0]
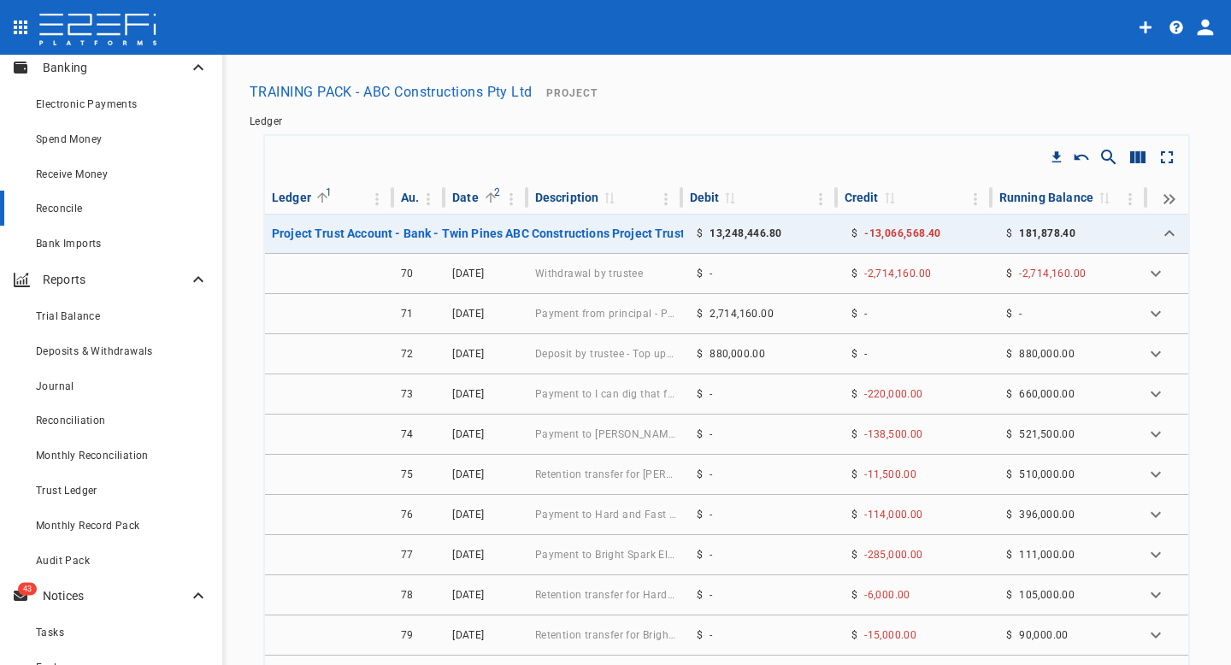
click at [84, 489] on span "Trust Ledger" at bounding box center [67, 491] width 62 height 12
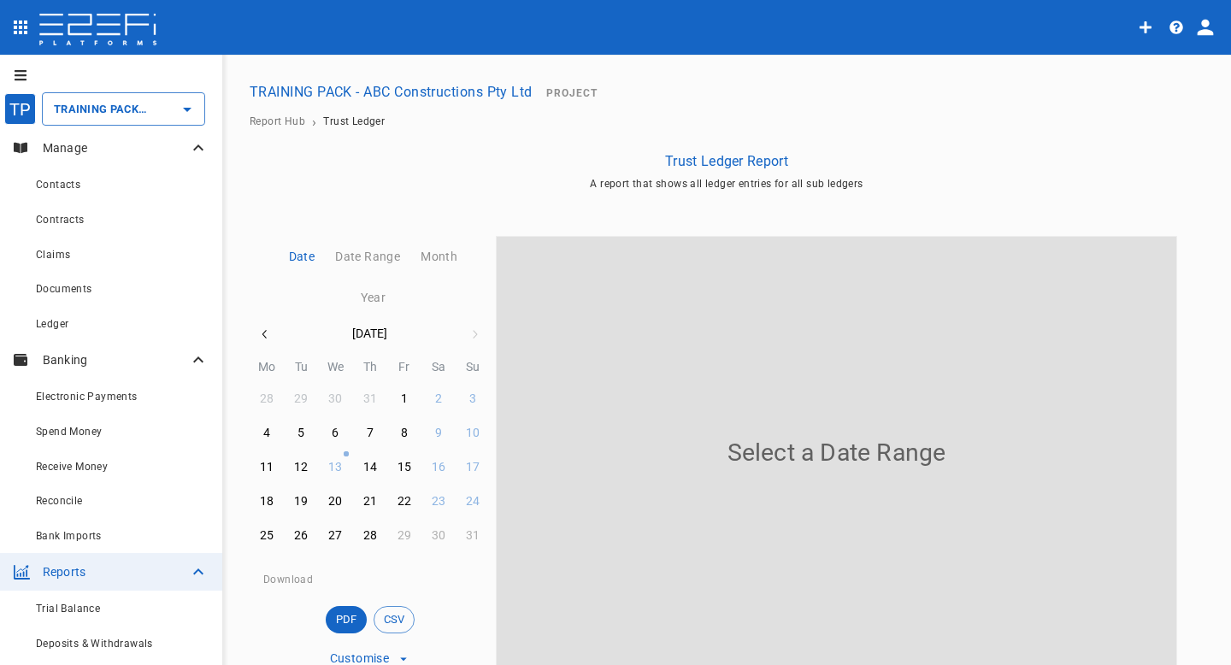
click at [84, 489] on link "Reconcile" at bounding box center [111, 500] width 222 height 35
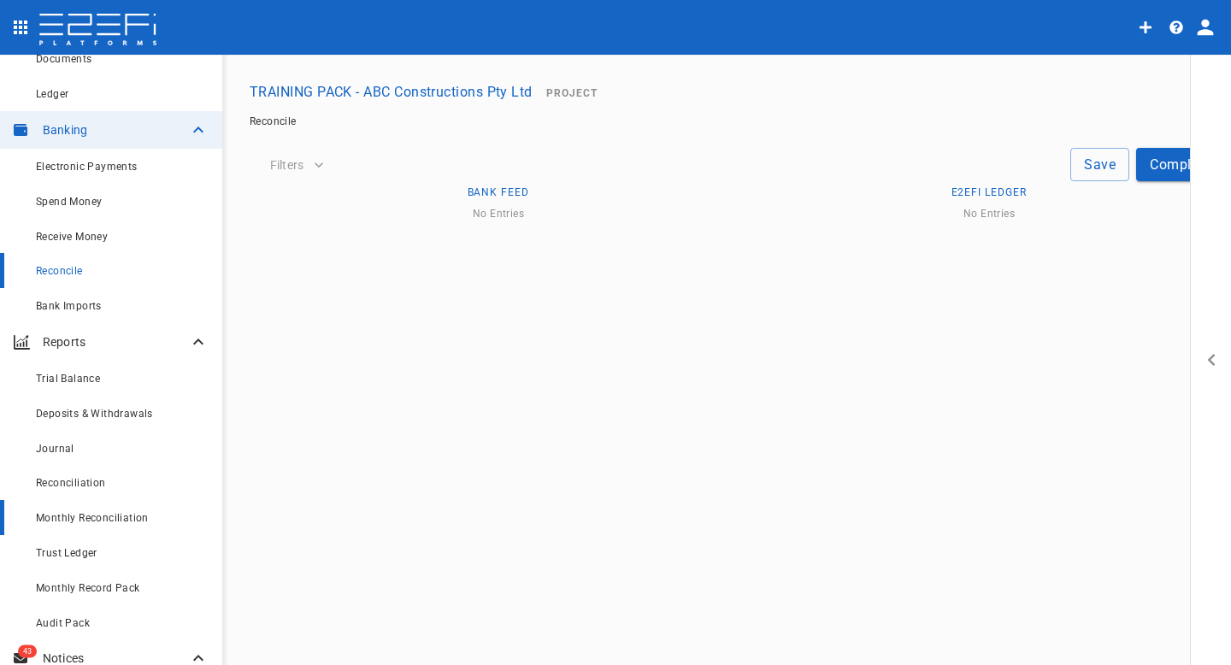
scroll to position [310, 0]
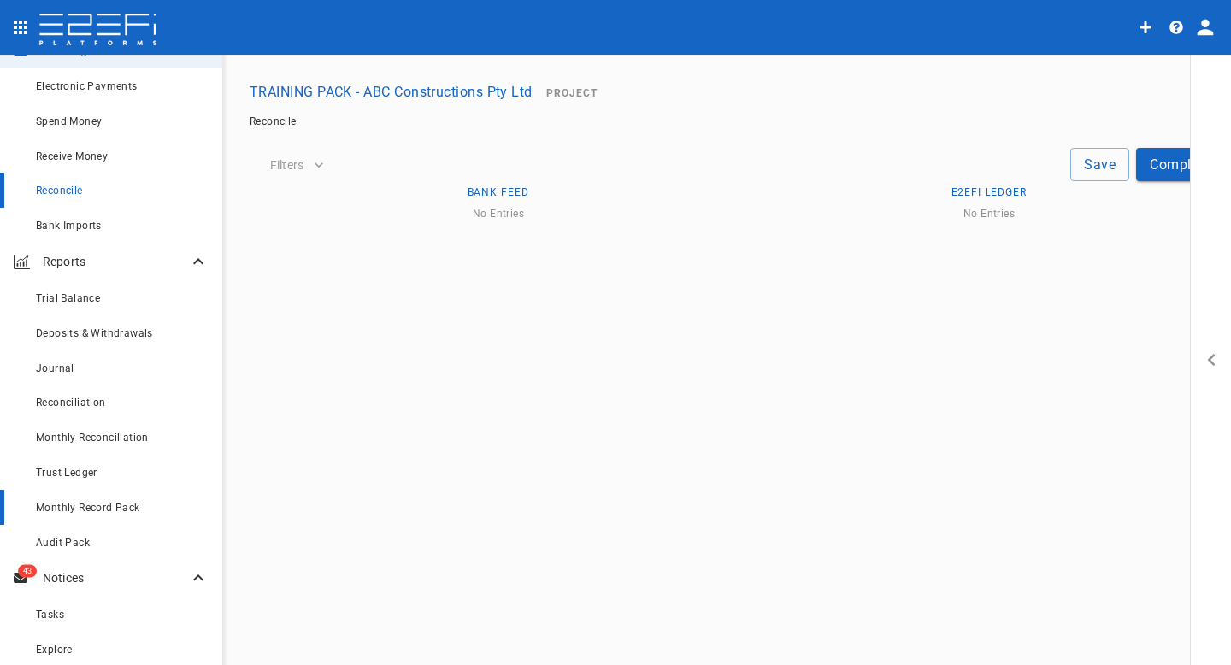
click at [101, 499] on div "Monthly Record Pack" at bounding box center [122, 507] width 173 height 21
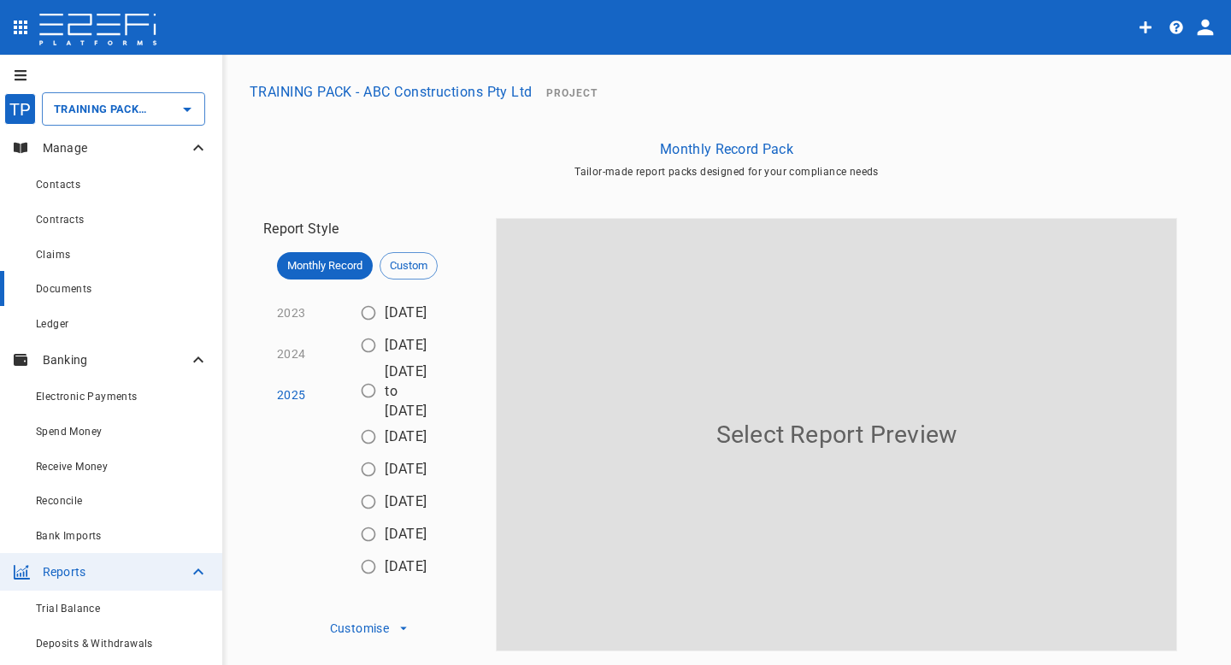
click at [74, 280] on div "Documents" at bounding box center [122, 288] width 173 height 21
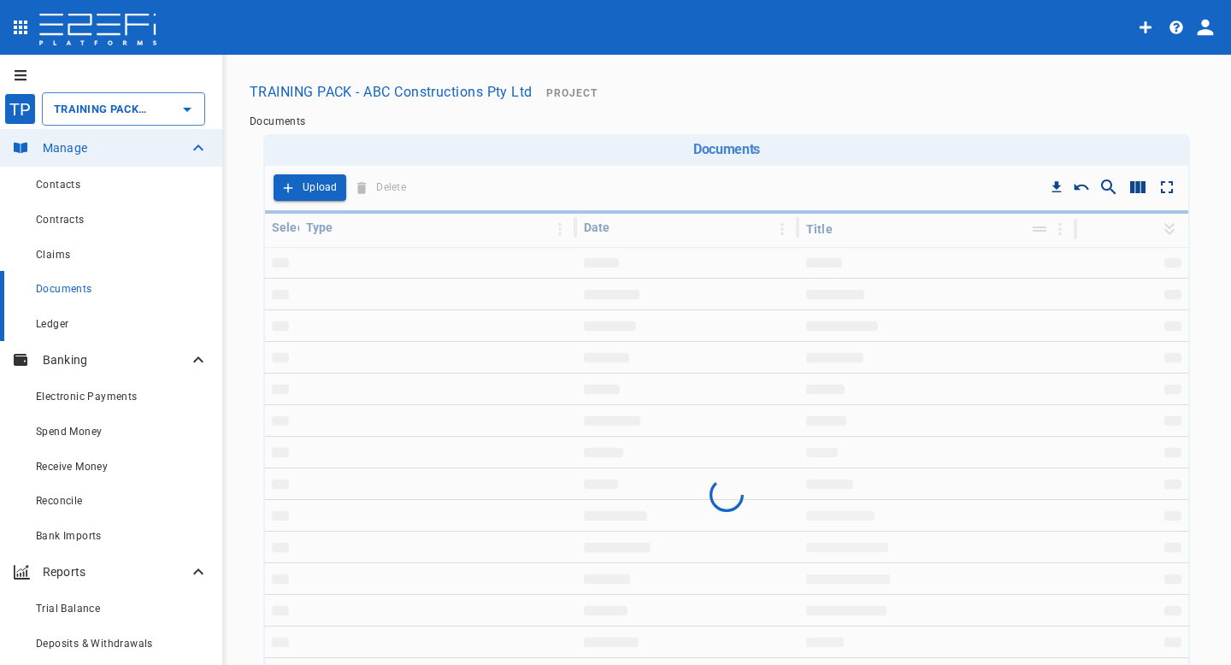
click at [68, 317] on div "Ledger" at bounding box center [122, 323] width 173 height 21
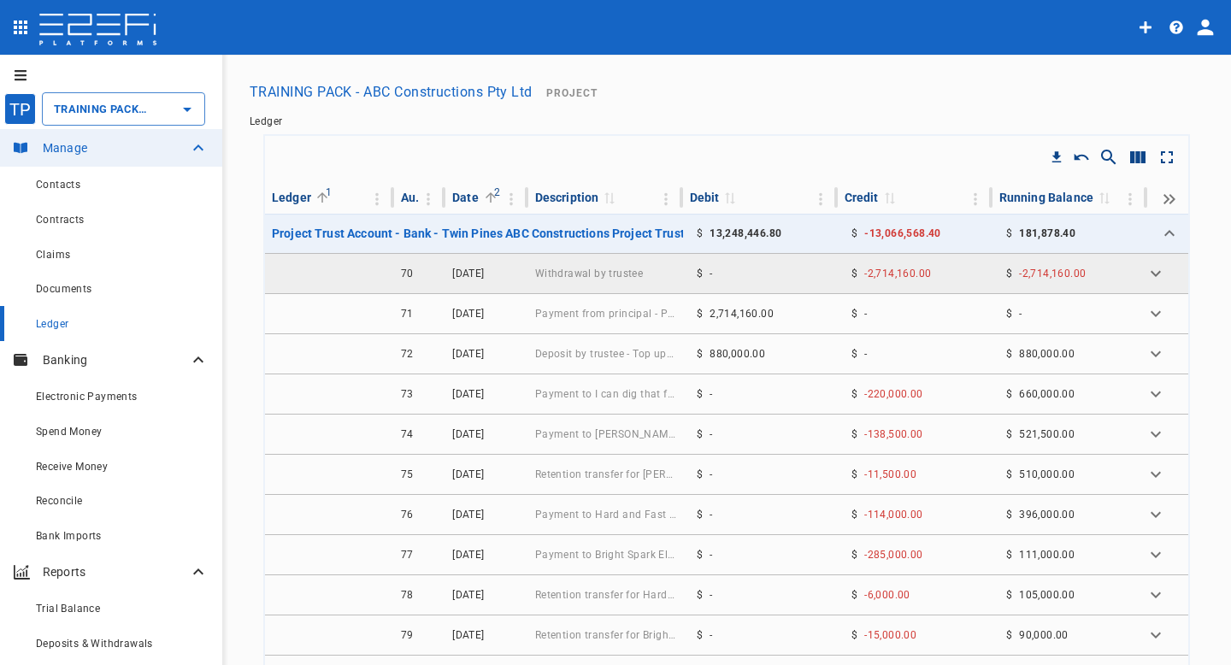
click at [745, 268] on td "$ -" at bounding box center [760, 273] width 155 height 39
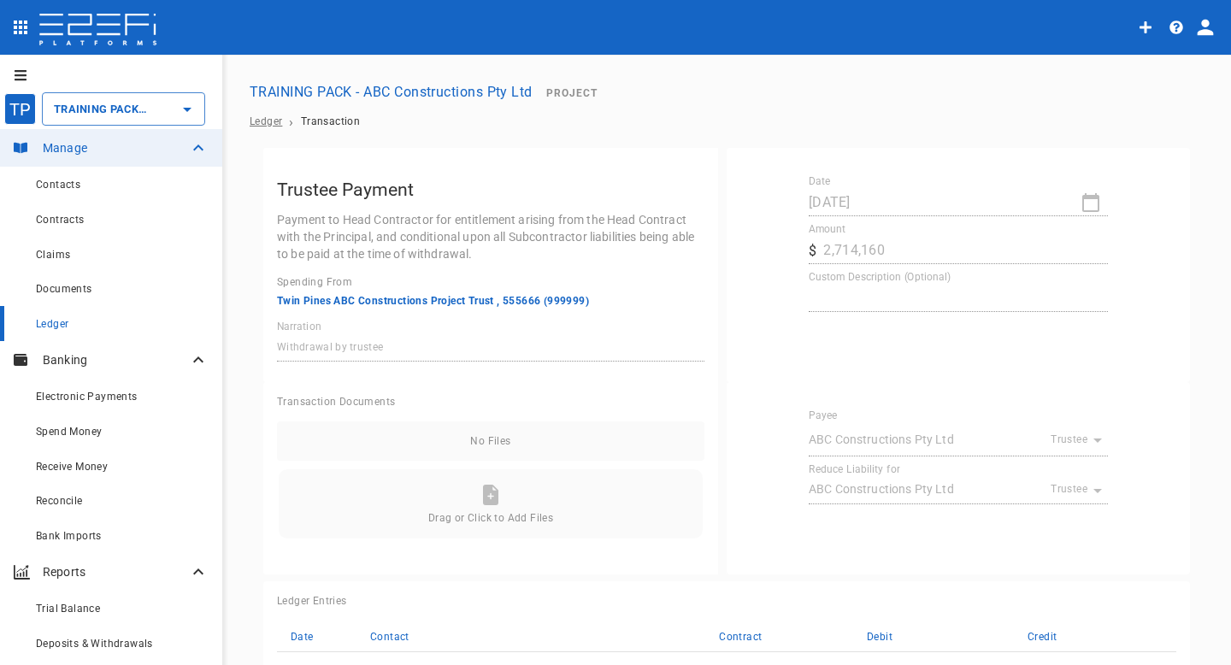
click at [262, 121] on span "Ledger" at bounding box center [266, 121] width 32 height 12
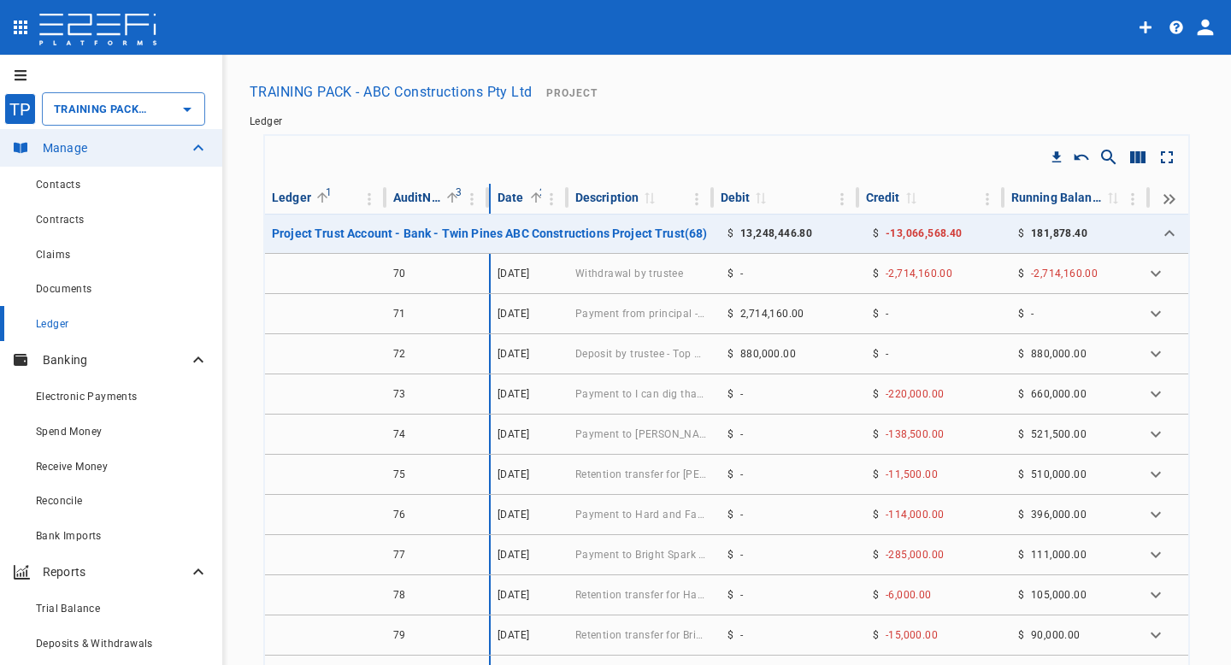
drag, startPoint x: 443, startPoint y: 195, endPoint x: 478, endPoint y: 201, distance: 35.6
click at [478, 201] on th "AuditNumber 3" at bounding box center [438, 198] width 104 height 29
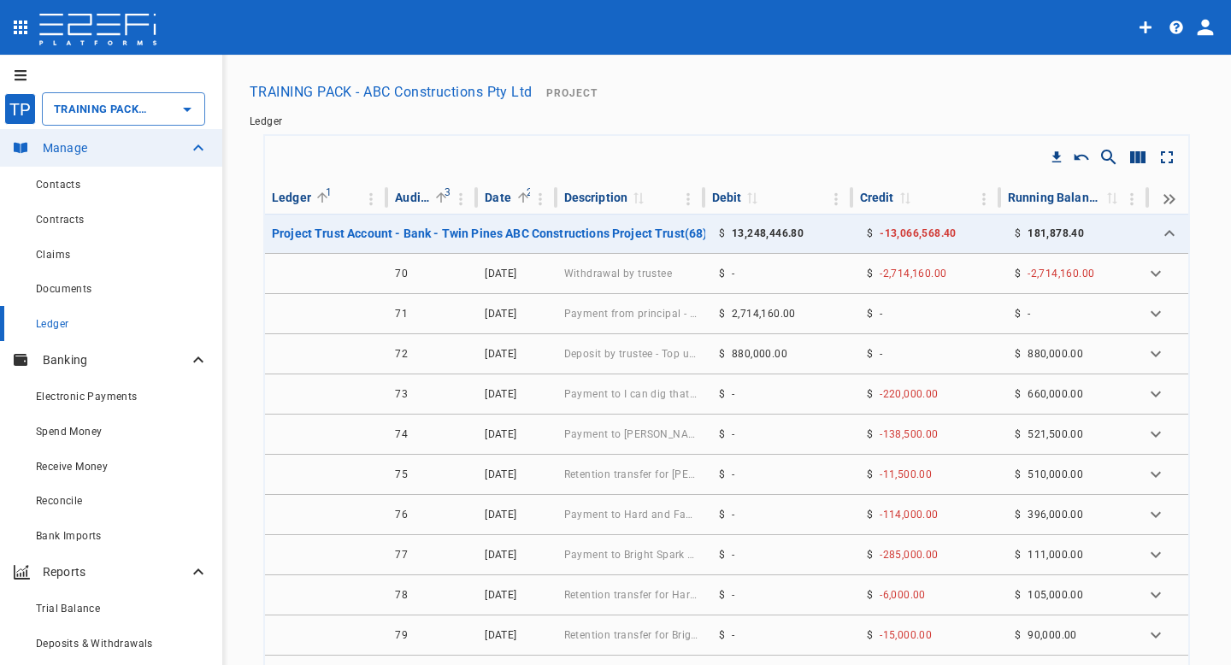
click at [1163, 199] on icon "Expand all" at bounding box center [1169, 199] width 21 height 21
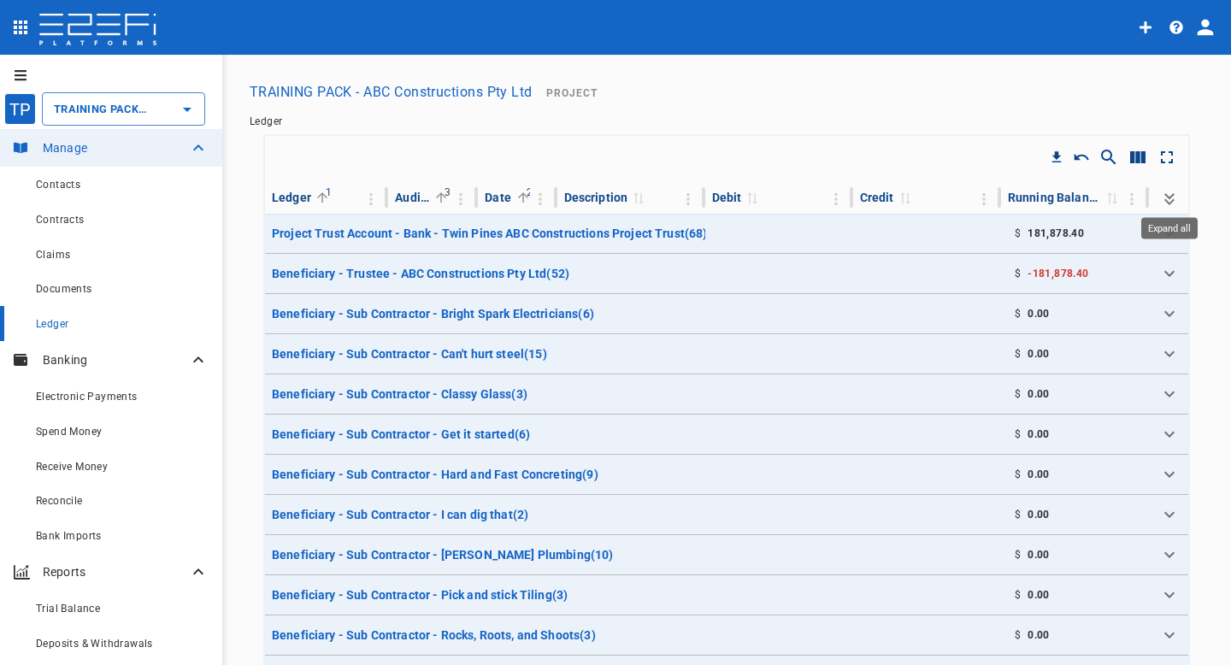
click at [1163, 199] on icon "Expand all" at bounding box center [1169, 199] width 21 height 21
